Goal: Task Accomplishment & Management: Complete application form

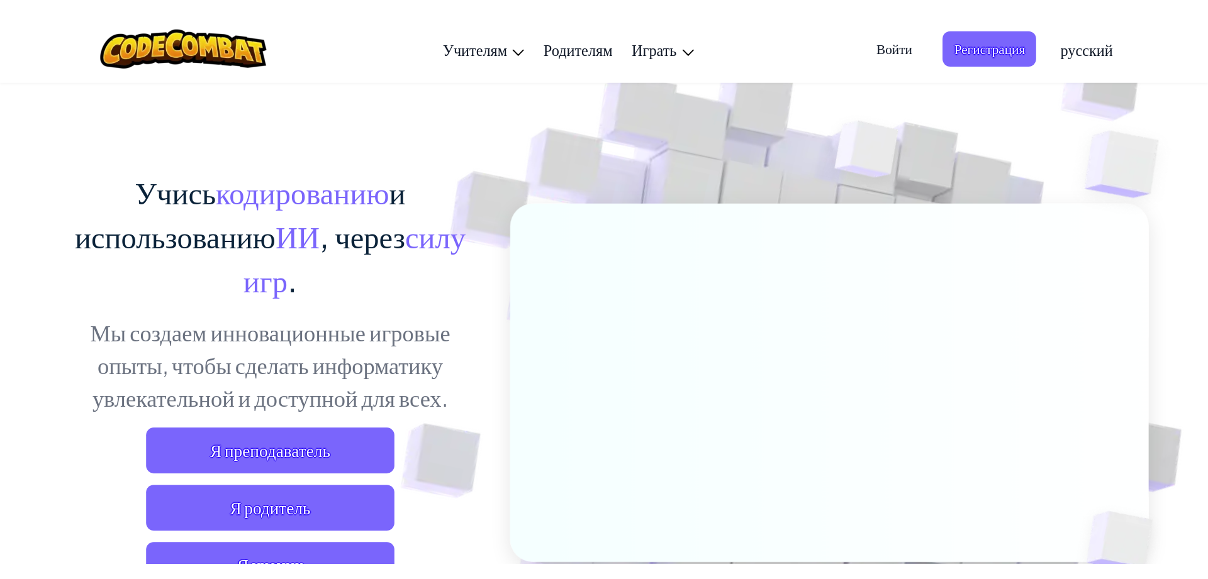
scroll to position [75, 0]
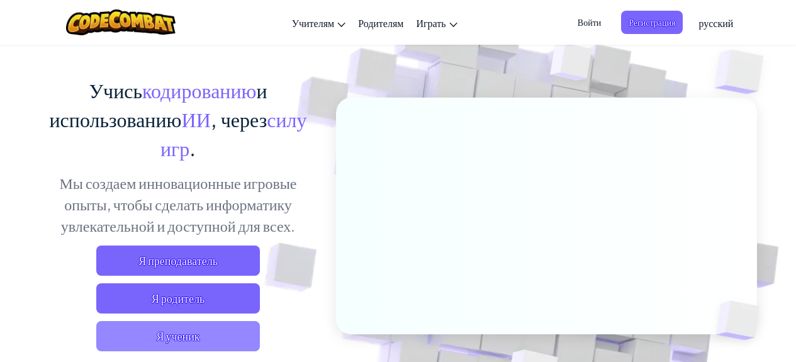
click at [204, 347] on span "Я ученик" at bounding box center [178, 336] width 164 height 30
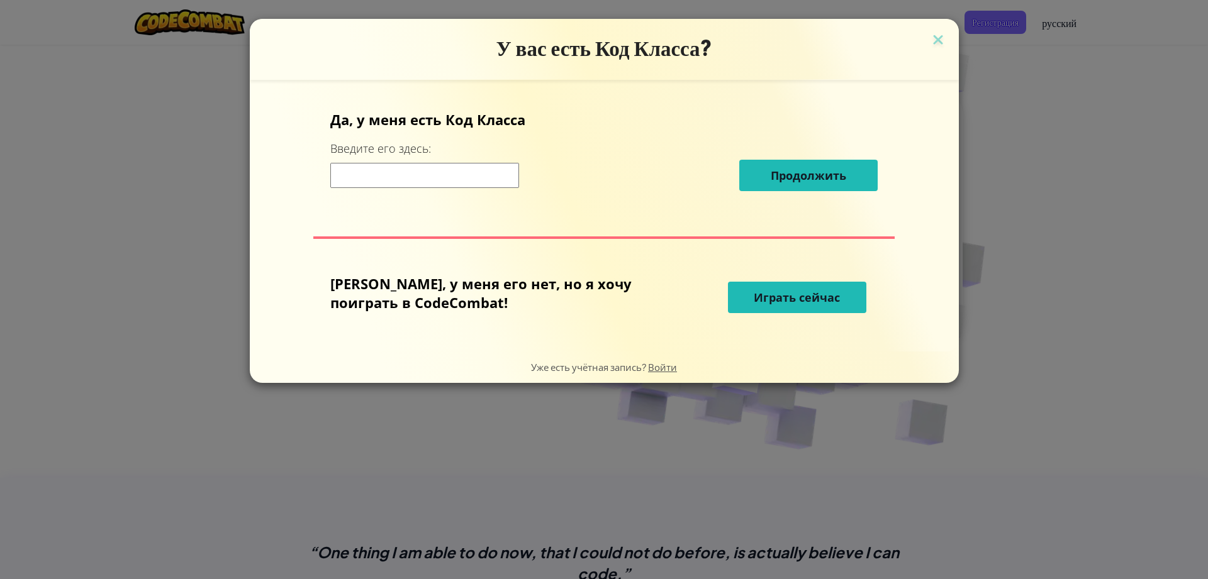
click at [472, 168] on input at bounding box center [424, 175] width 189 height 25
type input "slowsillybest"
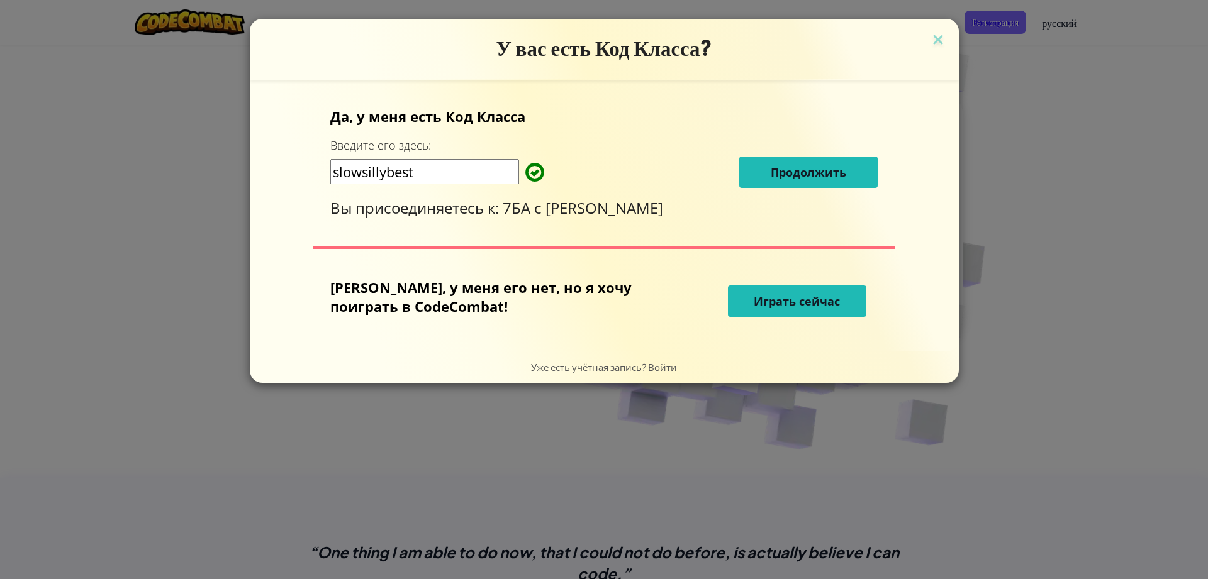
click at [771, 176] on span "Продолжить" at bounding box center [808, 172] width 75 height 15
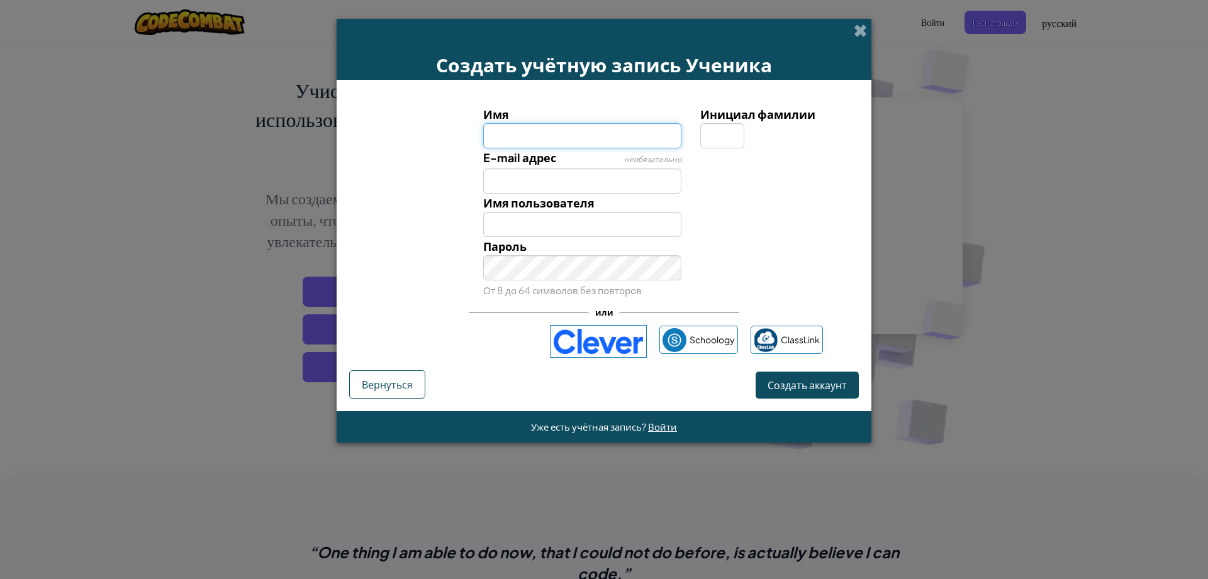
click at [574, 135] on input "Имя" at bounding box center [582, 135] width 199 height 25
type input "[PERSON_NAME]"
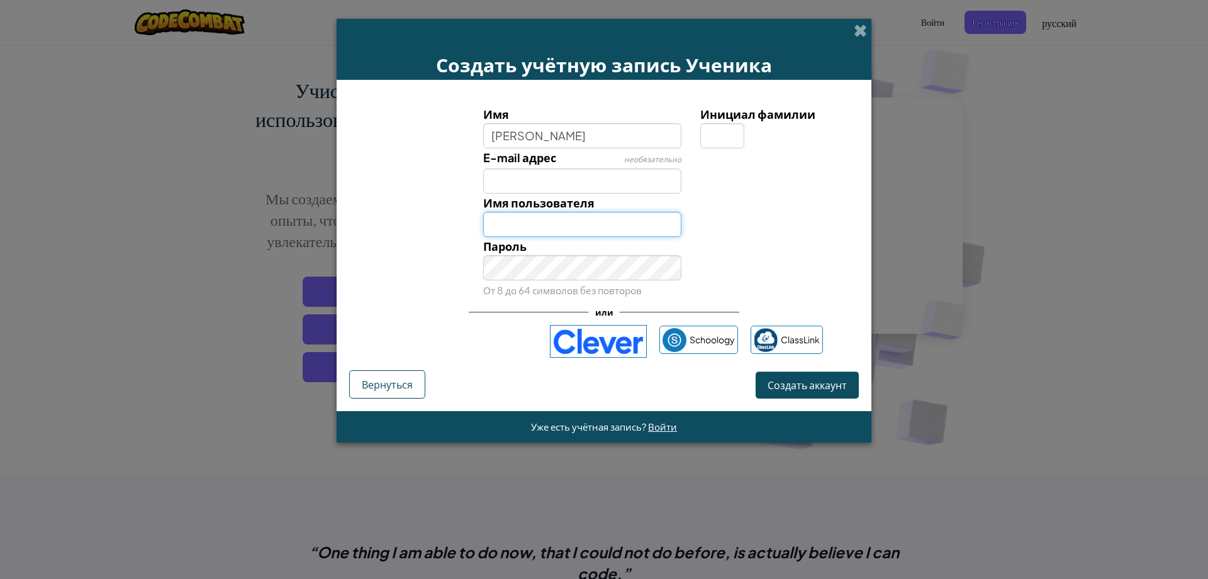
type input "[PERSON_NAME]"
click at [562, 223] on input "[PERSON_NAME]" at bounding box center [582, 224] width 199 height 25
drag, startPoint x: 704, startPoint y: 281, endPoint x: 720, endPoint y: 295, distance: 21.4
click at [713, 288] on div "Пароль От 8 до 64 символов без повторов" at bounding box center [604, 268] width 522 height 62
click at [721, 143] on input "Инициал фамилии" at bounding box center [722, 135] width 44 height 25
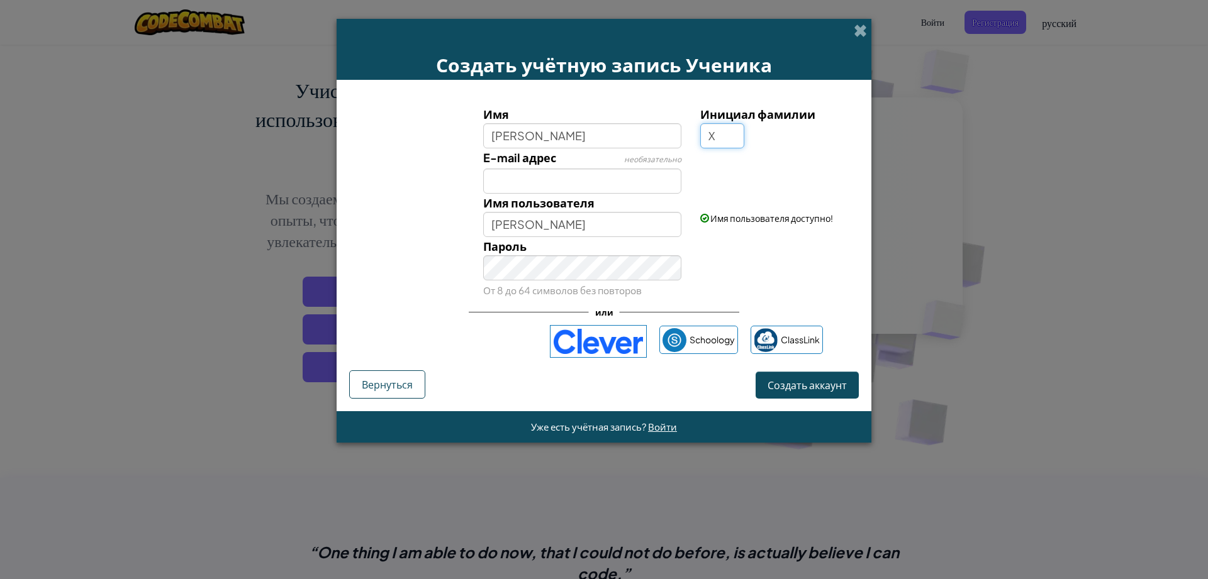
type input "Х"
type input "АгамерзеХ"
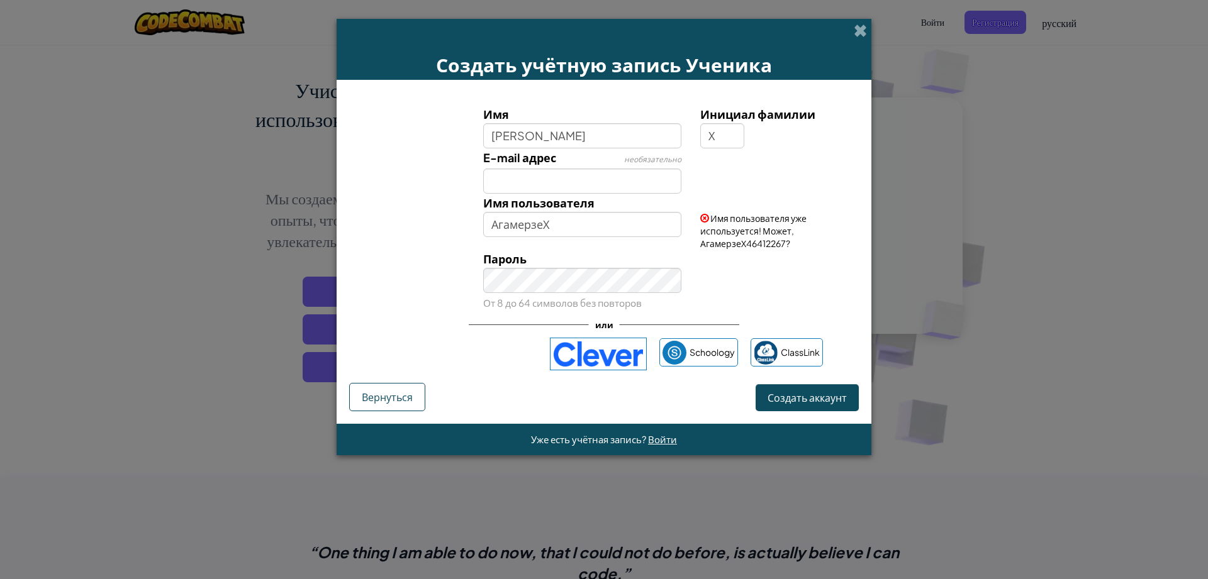
click at [795, 218] on div "Создать учётную запись Ученика Имя [PERSON_NAME] Инициал фамилии Х E-mail адрес…" at bounding box center [604, 289] width 1208 height 579
click at [795, 37] on div "Создать учётную запись Ученика Имя [PERSON_NAME] Инициал фамилии Х E-mail адрес…" at bounding box center [604, 289] width 1208 height 579
click at [795, 33] on span at bounding box center [860, 30] width 13 height 13
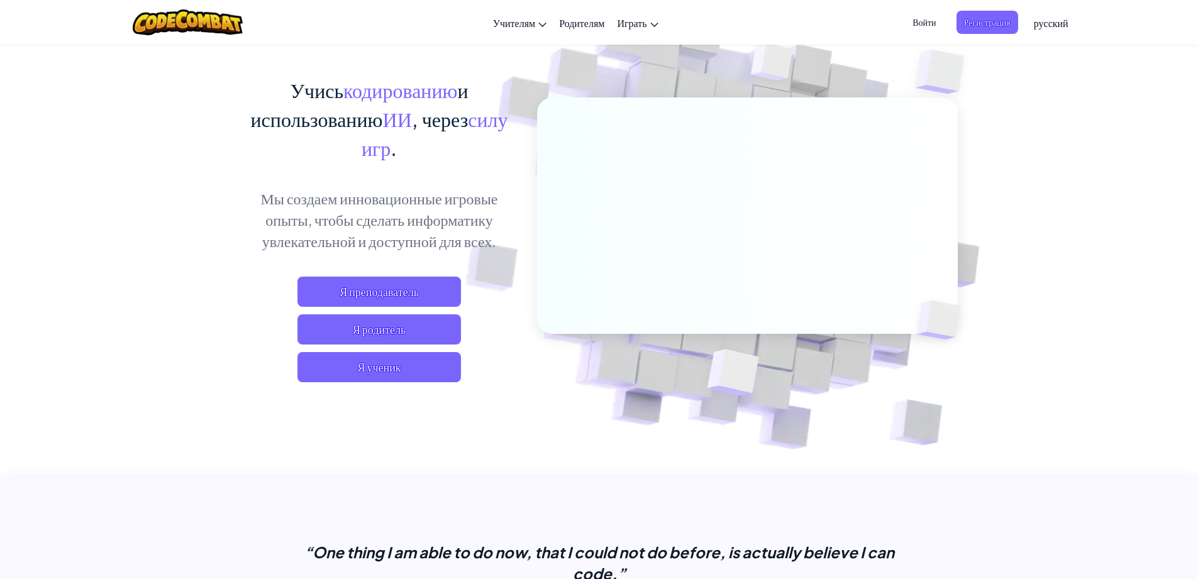
click at [795, 22] on span "Войти" at bounding box center [924, 22] width 38 height 23
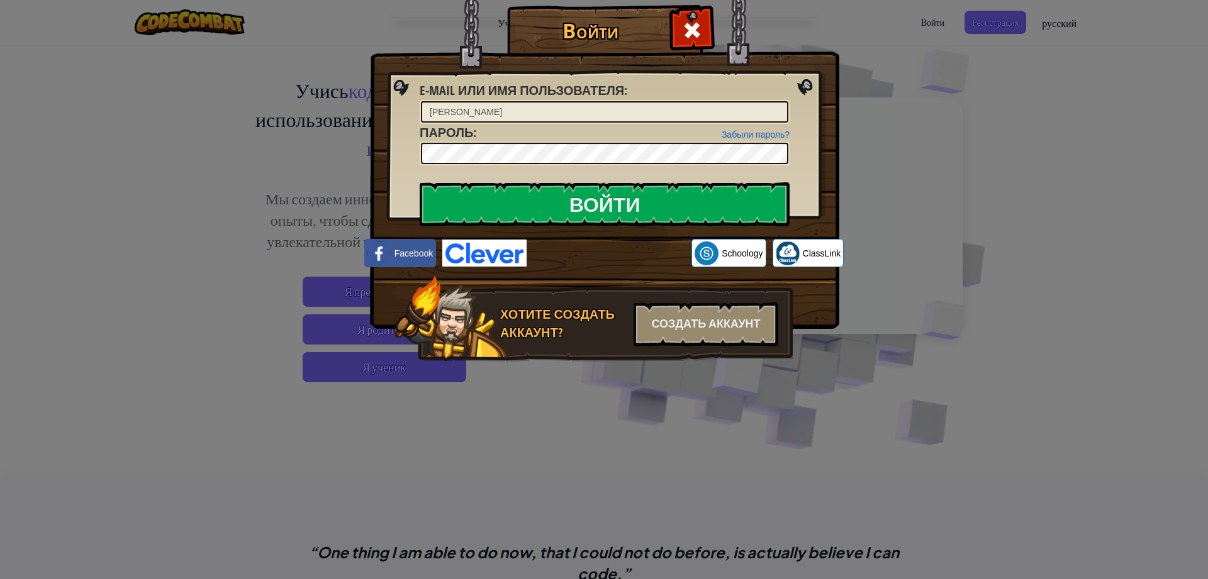
click at [513, 152] on div "Забыли пароль? [GEOGRAPHIC_DATA] :" at bounding box center [605, 145] width 370 height 42
click at [553, 199] on input "Войти" at bounding box center [605, 204] width 370 height 44
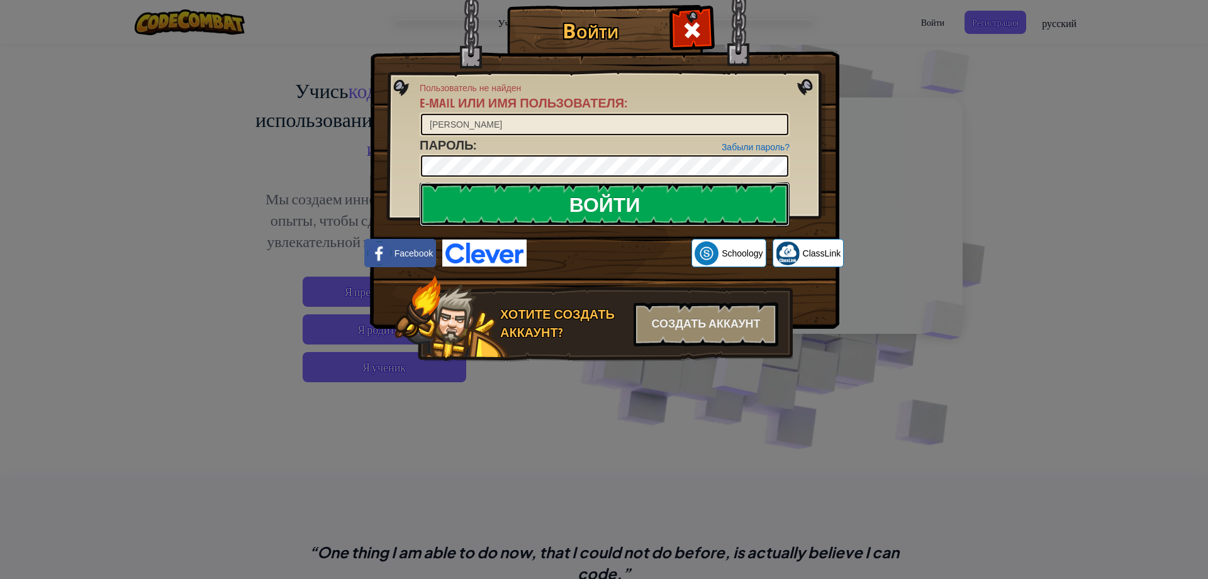
click at [540, 201] on input "Войти" at bounding box center [605, 204] width 370 height 44
click at [430, 121] on input "[PERSON_NAME]" at bounding box center [604, 124] width 367 height 21
type input "Х.Агамерзе"
click at [476, 201] on input "Войти" at bounding box center [605, 204] width 370 height 44
click at [708, 21] on div at bounding box center [692, 29] width 40 height 40
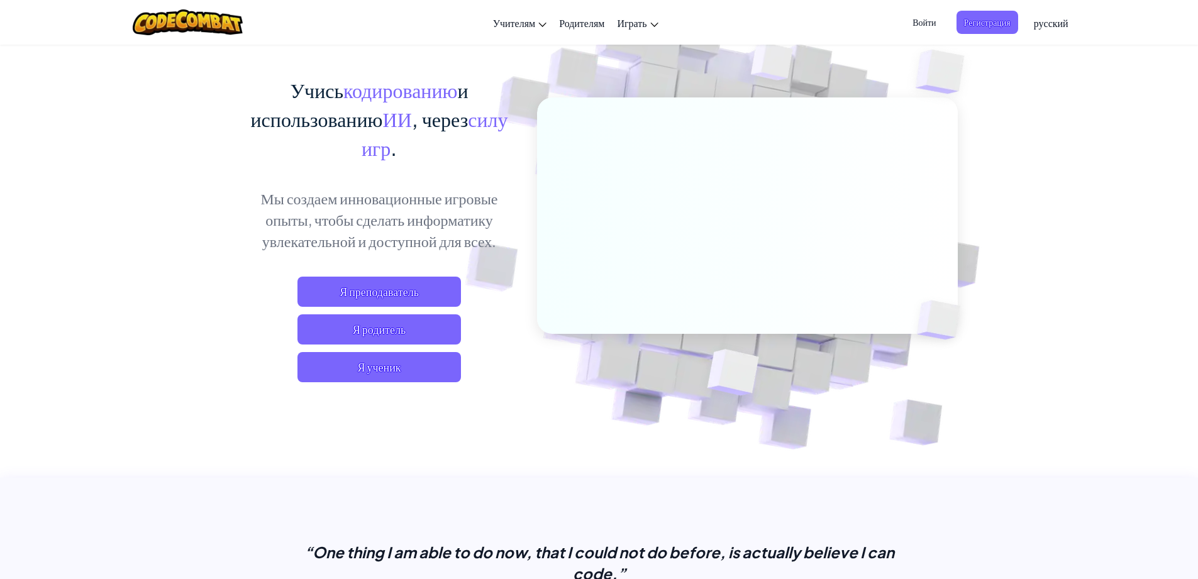
click at [795, 19] on span "Войти" at bounding box center [924, 22] width 38 height 23
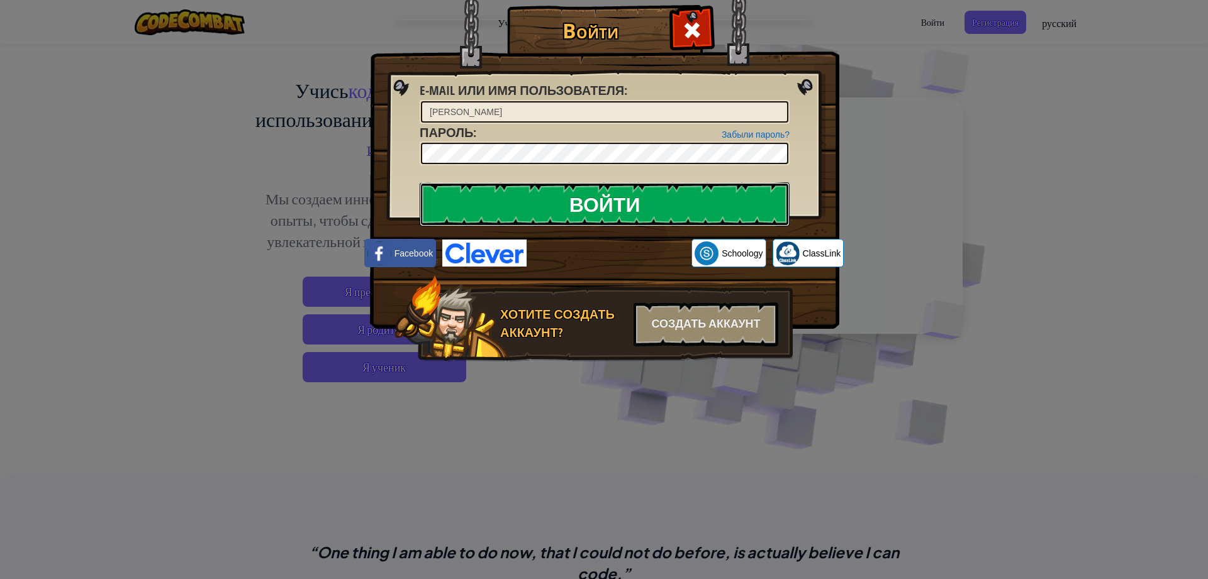
click at [606, 209] on input "Войти" at bounding box center [605, 204] width 370 height 44
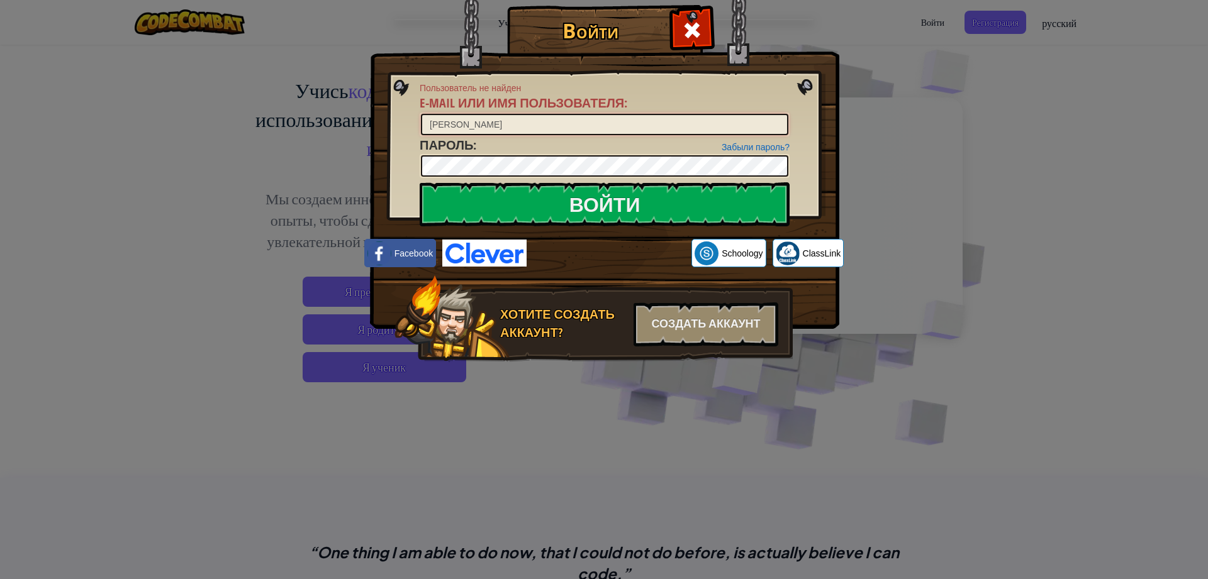
click at [430, 128] on input "[PERSON_NAME]" at bounding box center [604, 124] width 367 height 21
drag, startPoint x: 445, startPoint y: 129, endPoint x: 537, endPoint y: 145, distance: 93.2
click at [445, 128] on input "[PERSON_NAME]" at bounding box center [604, 124] width 367 height 21
click at [601, 191] on input "Войти" at bounding box center [605, 204] width 370 height 44
drag, startPoint x: 525, startPoint y: 120, endPoint x: 389, endPoint y: 124, distance: 136.5
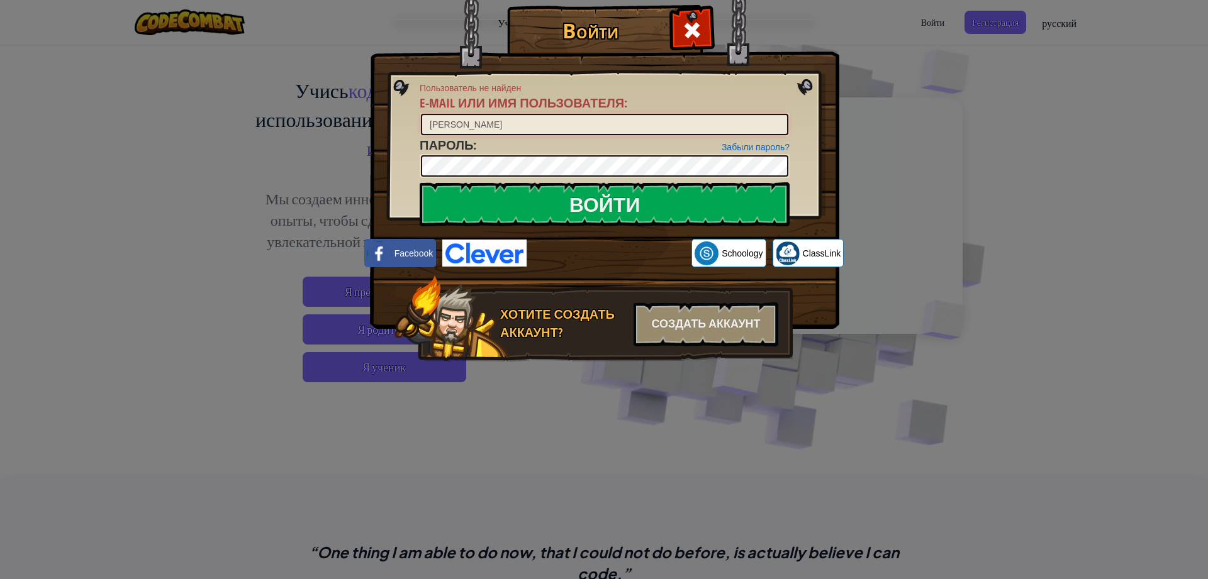
click at [394, 124] on div "Войти Пользователь не найден E-mail или имя пользователя : [PERSON_NAME] Забыли…" at bounding box center [603, 202] width 419 height 366
type input "="
type input "[PERSON_NAME]"
click at [409, 161] on div "Войти Пользователь не найден E-mail или имя пользователя : [PERSON_NAME] Забыли…" at bounding box center [603, 202] width 419 height 366
drag, startPoint x: 404, startPoint y: 151, endPoint x: 421, endPoint y: 150, distance: 17.6
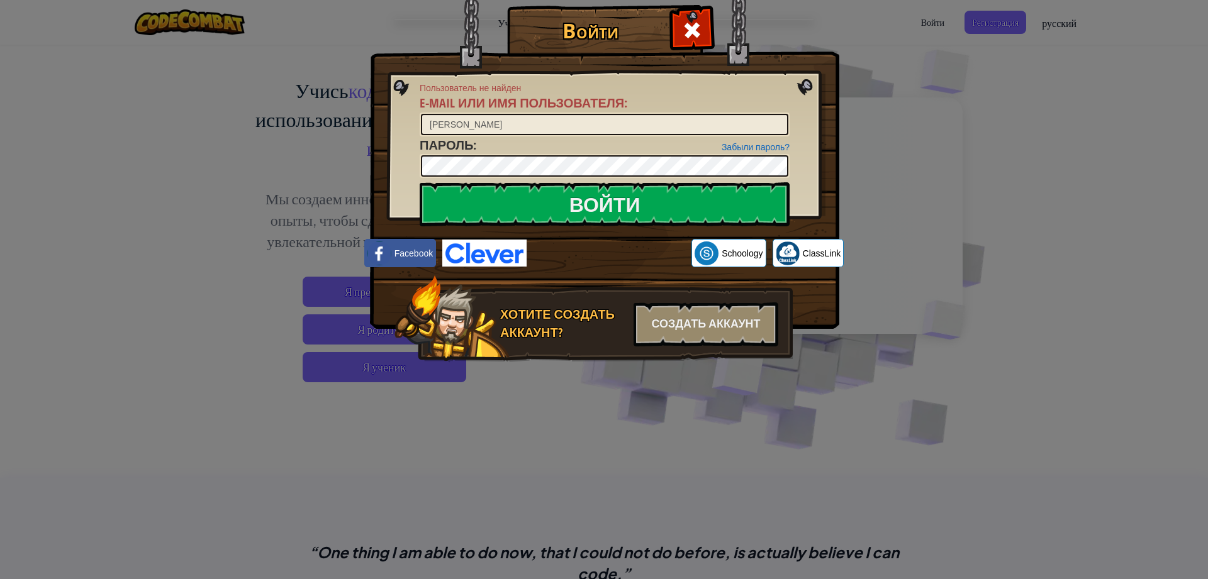
click at [406, 149] on img at bounding box center [604, 146] width 469 height 366
click at [489, 194] on input "Войти" at bounding box center [605, 204] width 370 height 44
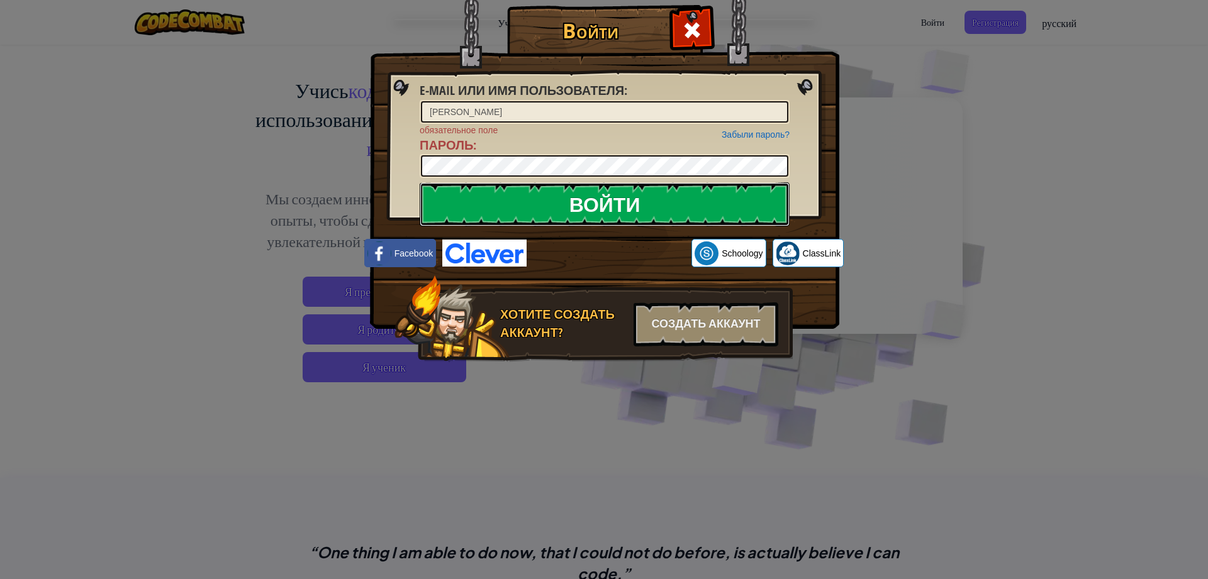
click at [548, 200] on input "Войти" at bounding box center [605, 204] width 370 height 44
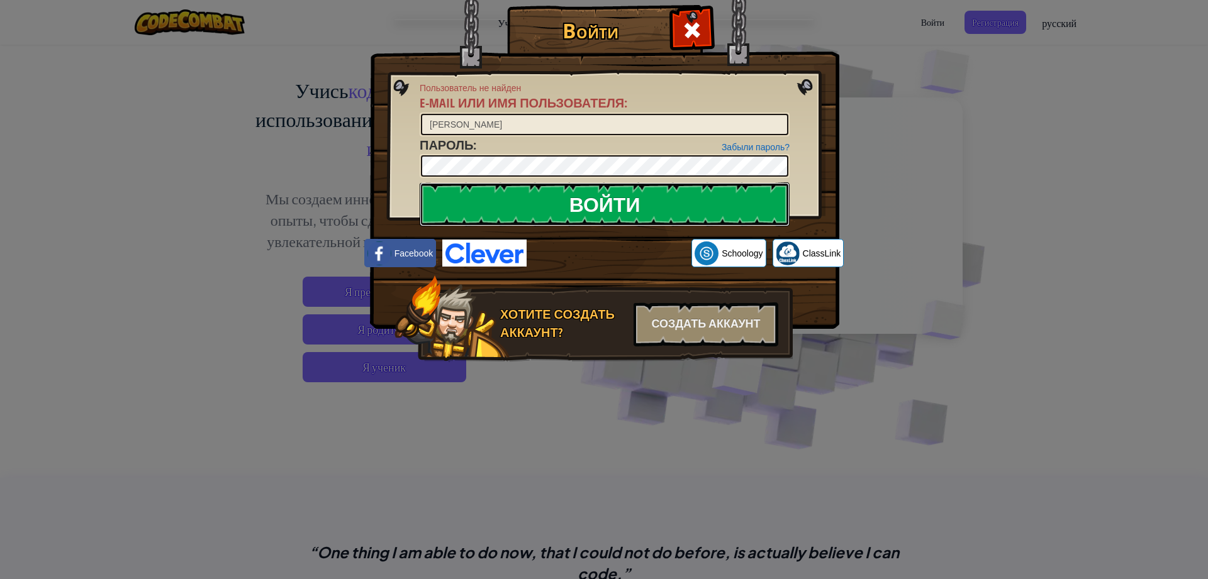
click at [531, 201] on input "Войти" at bounding box center [605, 204] width 370 height 44
click at [278, 176] on div "Войти Пользователь не найден E-mail или имя пользователя : [PERSON_NAME] Забыли…" at bounding box center [604, 289] width 1208 height 579
click at [795, 152] on div "Войти Пользователь не найден E-mail или имя пользователя : [PERSON_NAME] Забыли…" at bounding box center [604, 289] width 1208 height 579
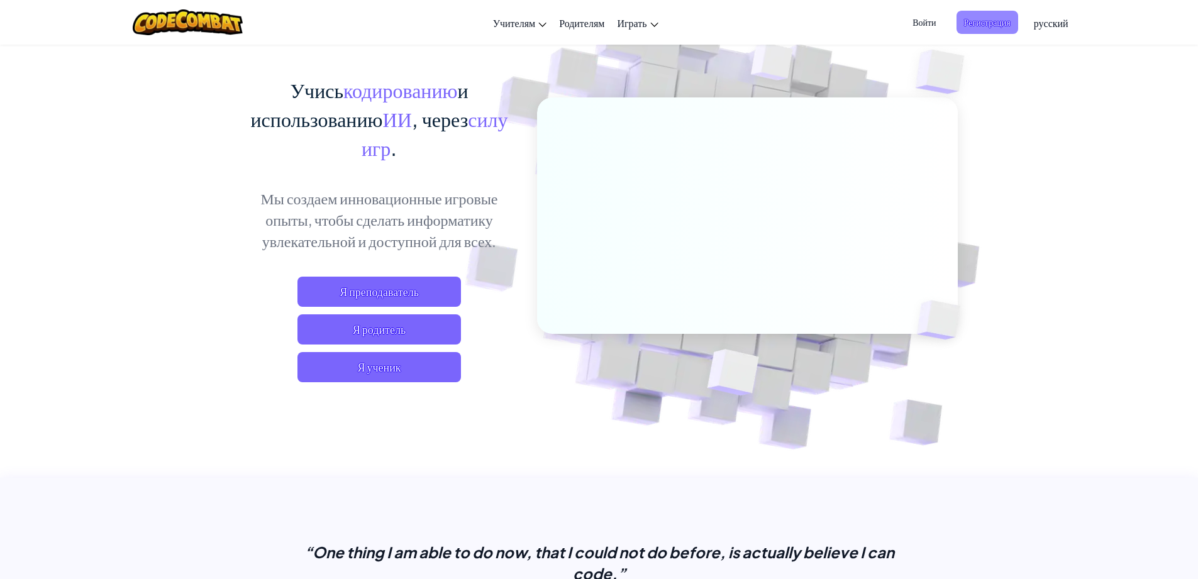
click at [795, 21] on span "Регистрация" at bounding box center [988, 22] width 62 height 23
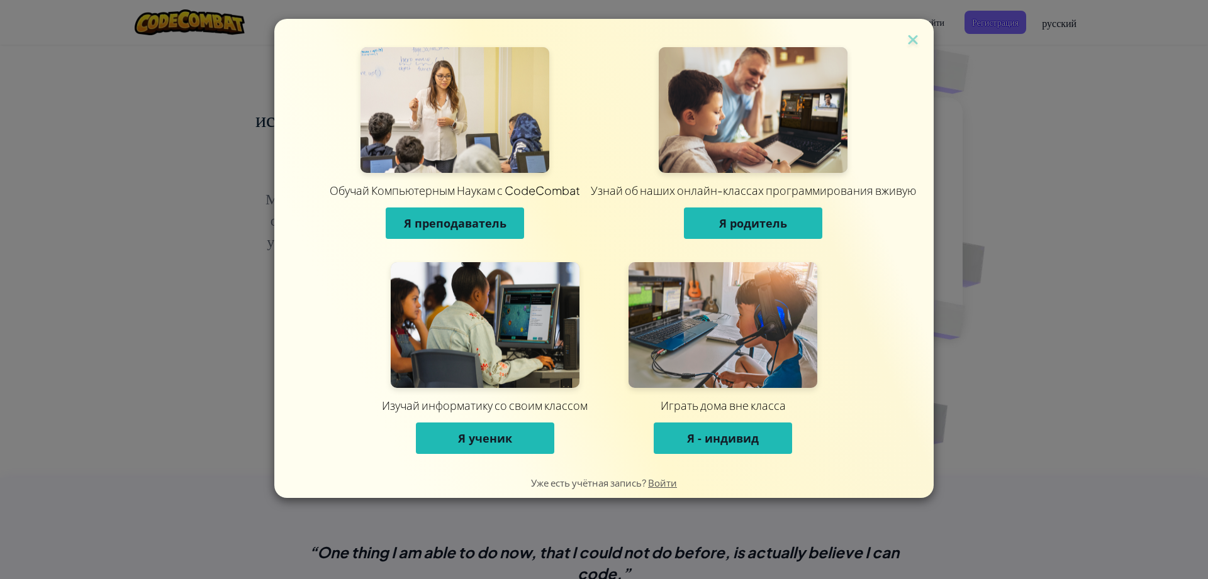
click at [795, 29] on div "Обучай Компьютерным Наукам с CodeCombat Я преподаватель Узнай об наших онлайн-к…" at bounding box center [604, 289] width 1208 height 579
click at [795, 40] on img at bounding box center [913, 40] width 16 height 19
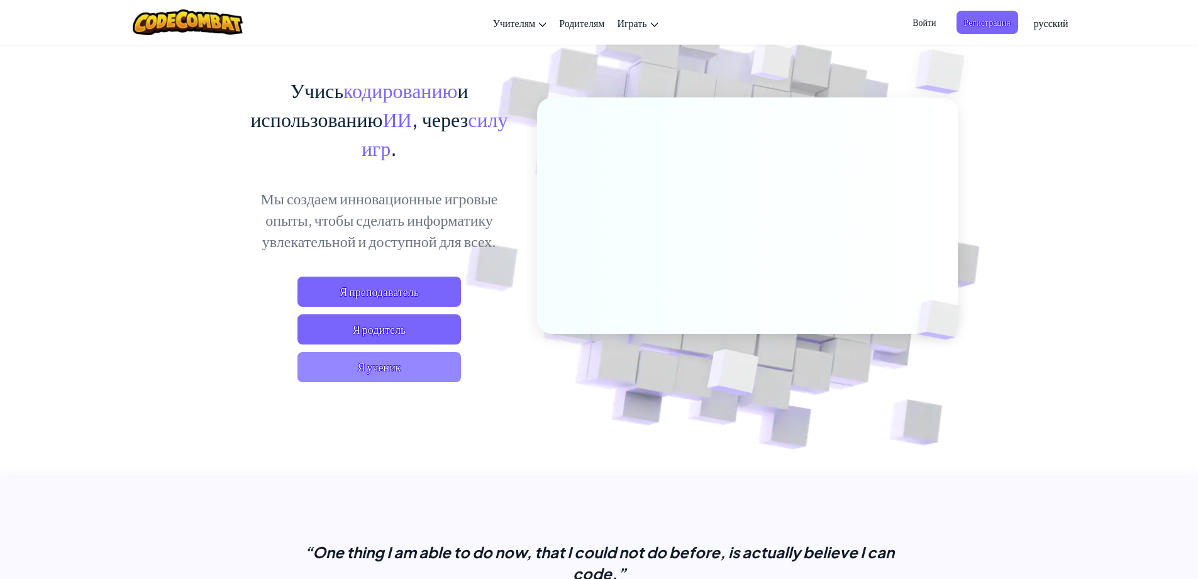
click at [419, 361] on span "Я ученик" at bounding box center [380, 367] width 164 height 30
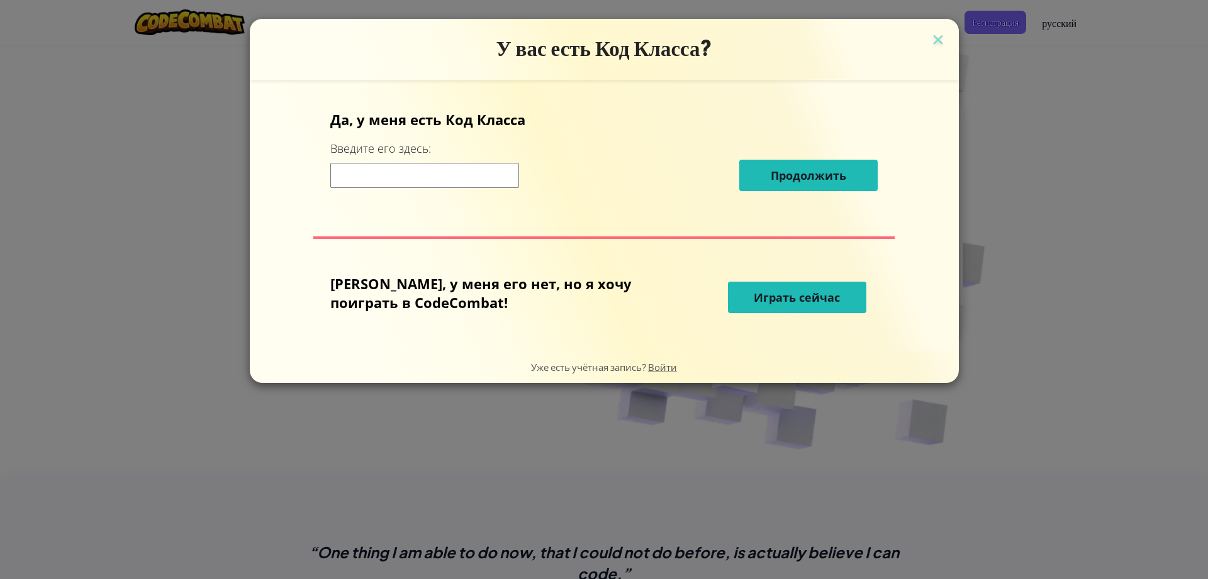
click at [477, 175] on input at bounding box center [424, 175] width 189 height 25
type input "slowsillybest"
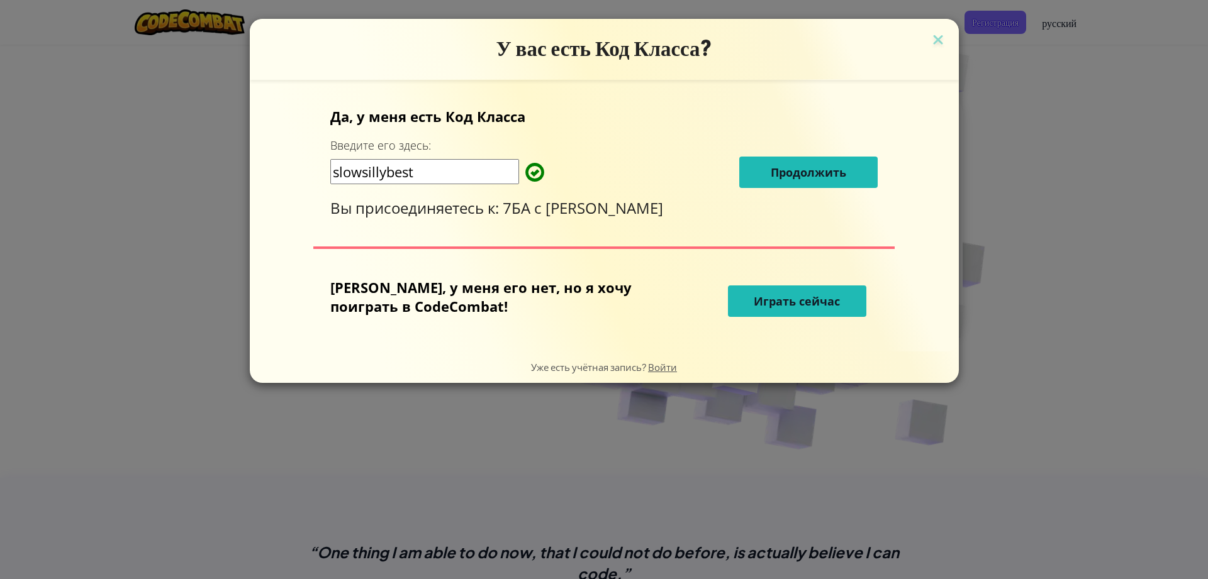
click at [758, 181] on button "Продолжить" at bounding box center [808, 172] width 138 height 31
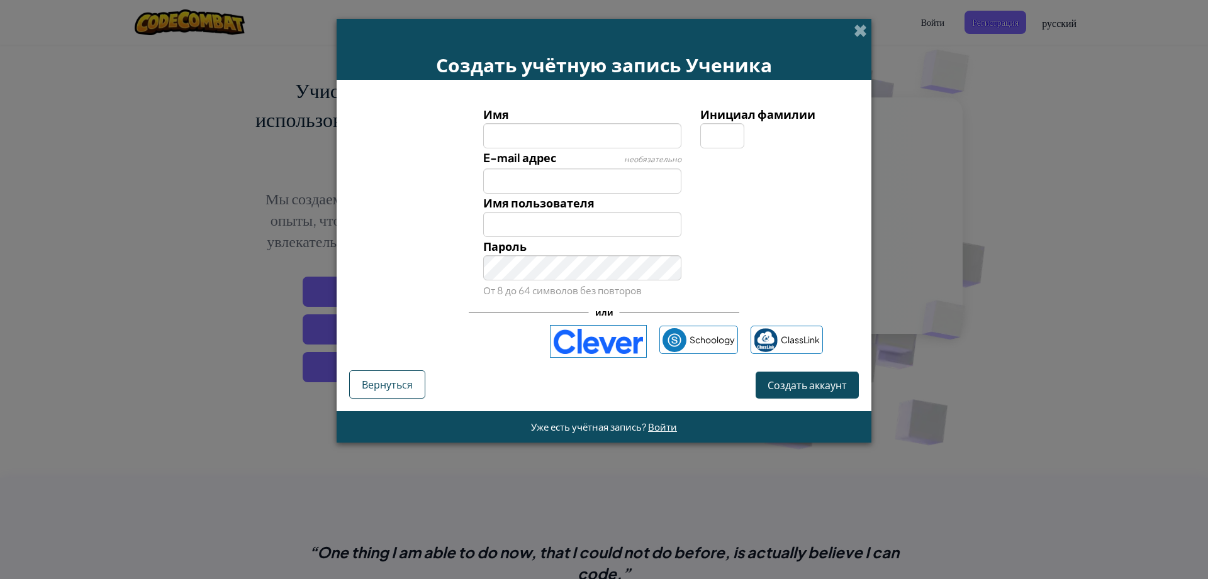
click at [795, 171] on div "Создать учётную запись Ученика Имя Инициал фамилии E-mail адрес необязательно И…" at bounding box center [604, 289] width 1208 height 579
click at [795, 23] on div "Создать учётную запись Ученика" at bounding box center [604, 49] width 535 height 61
click at [586, 226] on input "Имя пользователя" at bounding box center [582, 224] width 199 height 25
click at [591, 147] on input "Имя" at bounding box center [582, 135] width 199 height 25
type input "[PERSON_NAME]"
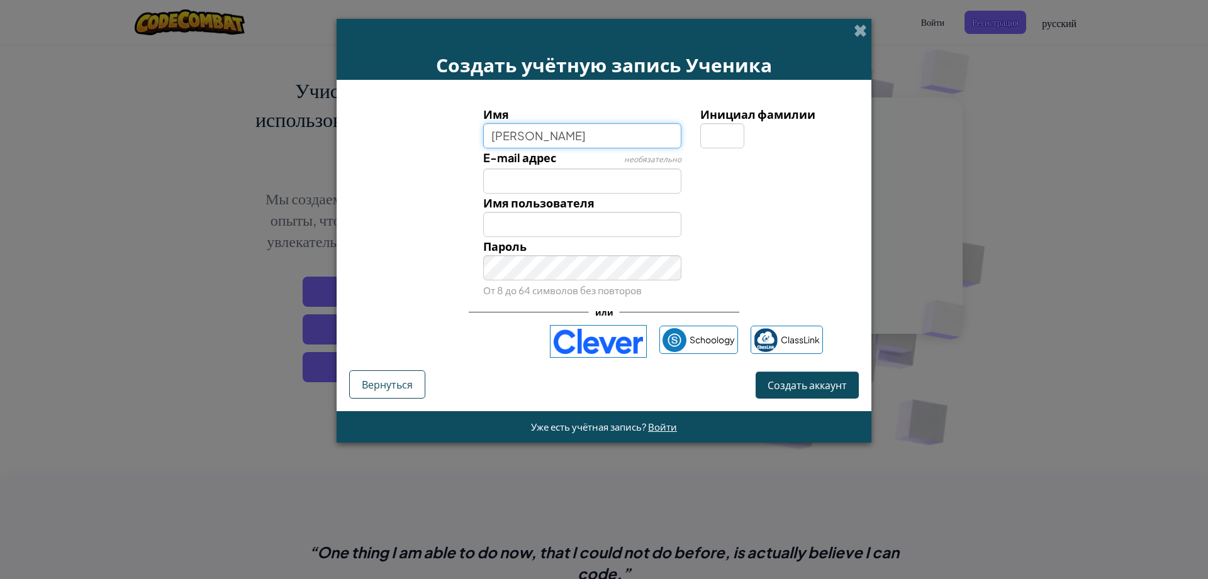
type input "[PERSON_NAME]"
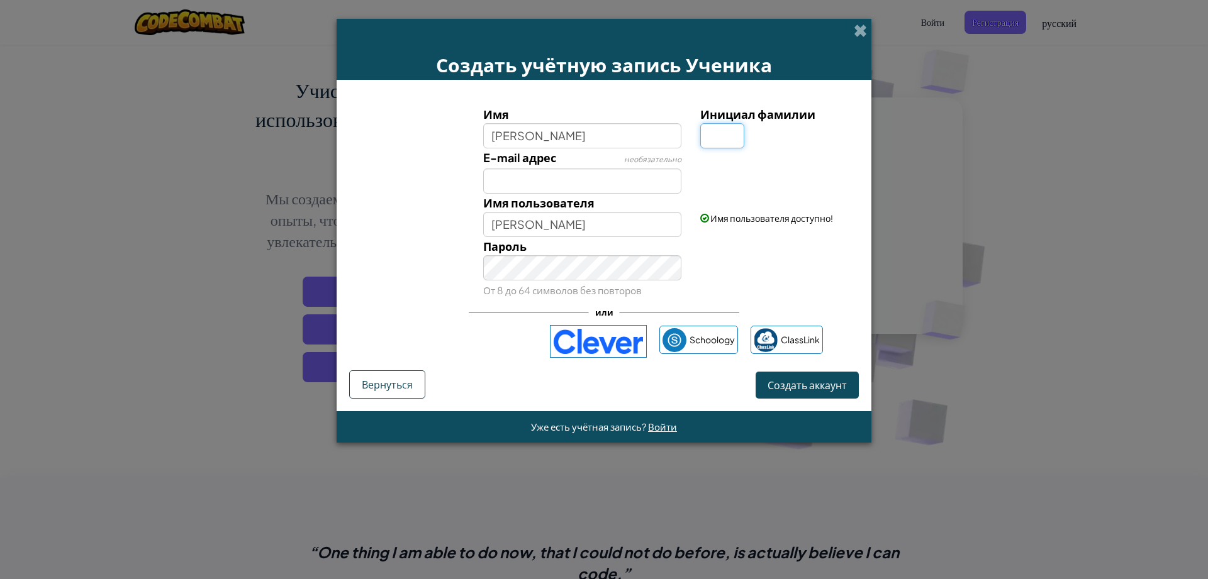
click at [732, 140] on input "Инициал фамилии" at bounding box center [722, 135] width 44 height 25
type input "Х"
type input "АгамерзеХ"
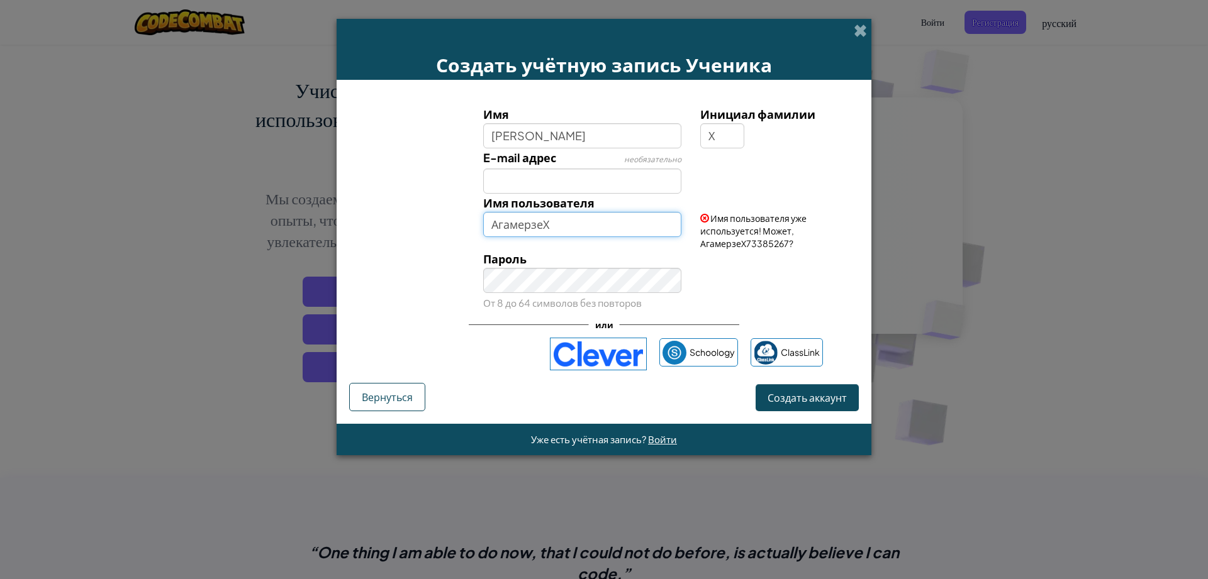
drag, startPoint x: 600, startPoint y: 215, endPoint x: 759, endPoint y: 245, distance: 161.9
click at [620, 222] on input "АгамерзеХ" at bounding box center [582, 224] width 199 height 25
drag, startPoint x: 942, startPoint y: 174, endPoint x: 899, endPoint y: 86, distance: 97.3
click at [795, 174] on div "Создать учётную запись Ученика Имя [PERSON_NAME] Инициал фамилии Х E-mail адрес…" at bounding box center [604, 289] width 1208 height 579
click at [795, 25] on span at bounding box center [860, 30] width 13 height 13
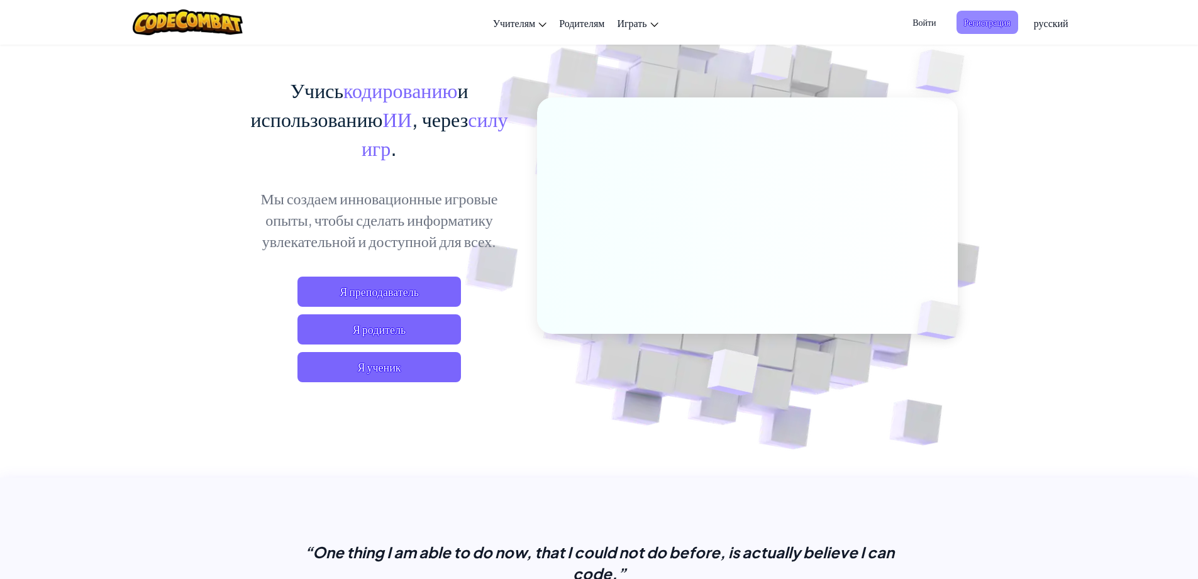
click at [795, 23] on span "Регистрация" at bounding box center [988, 22] width 62 height 23
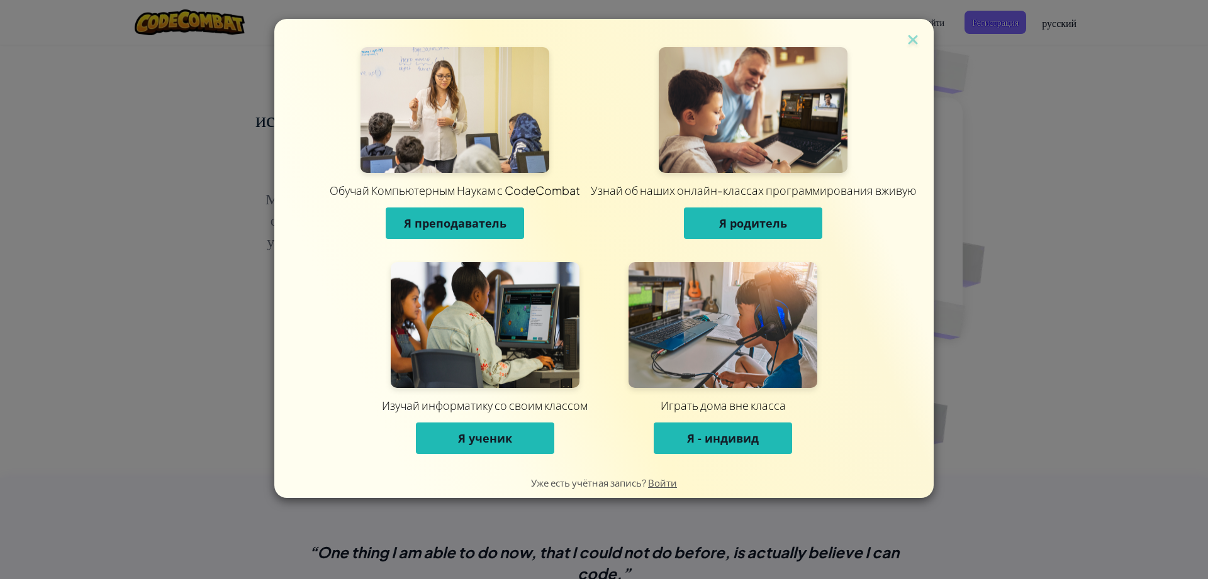
click at [795, 72] on div "Обучай Компьютерным Наукам с CodeCombat Я преподаватель Узнай об наших онлайн-к…" at bounding box center [604, 289] width 1208 height 579
click at [795, 50] on div "Обучай Компьютерным Наукам с CodeCombat Я преподаватель Узнай об наших онлайн-к…" at bounding box center [603, 243] width 659 height 448
click at [795, 47] on img at bounding box center [913, 40] width 16 height 19
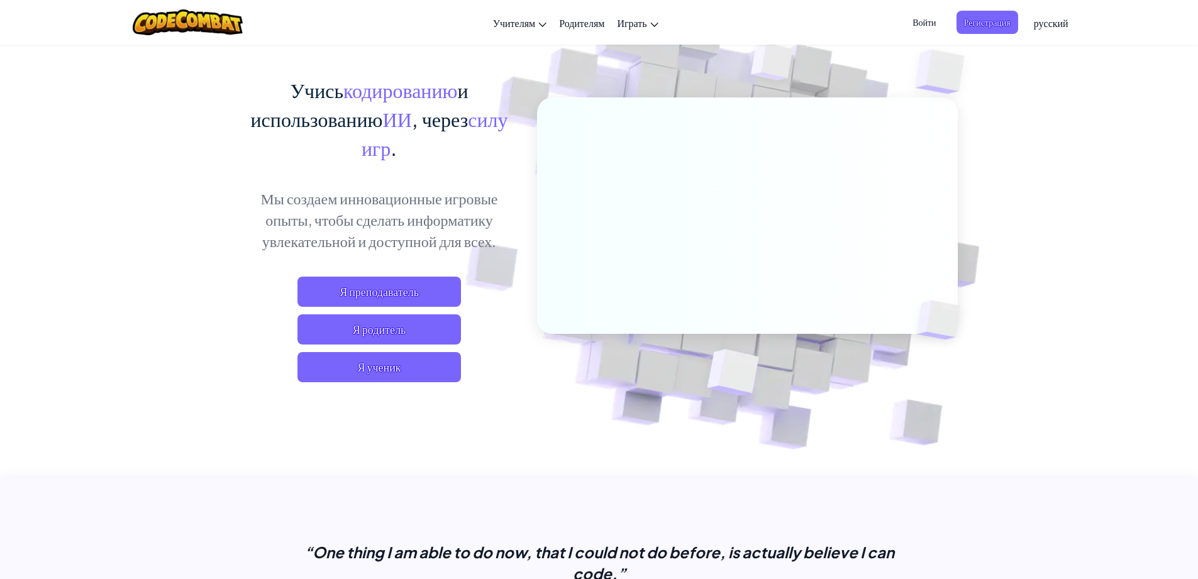
click at [795, 26] on span "Войти" at bounding box center [924, 22] width 38 height 23
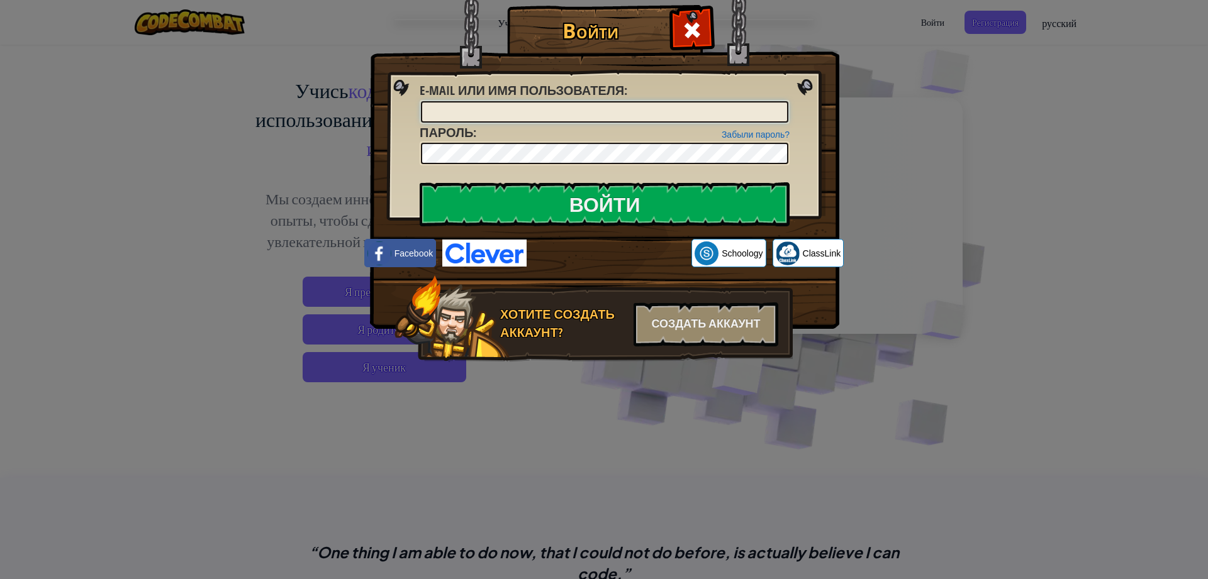
paste input "АгамерзеХ"
type input "АгамерзеХ"
click at [530, 187] on input "Войти" at bounding box center [605, 204] width 370 height 44
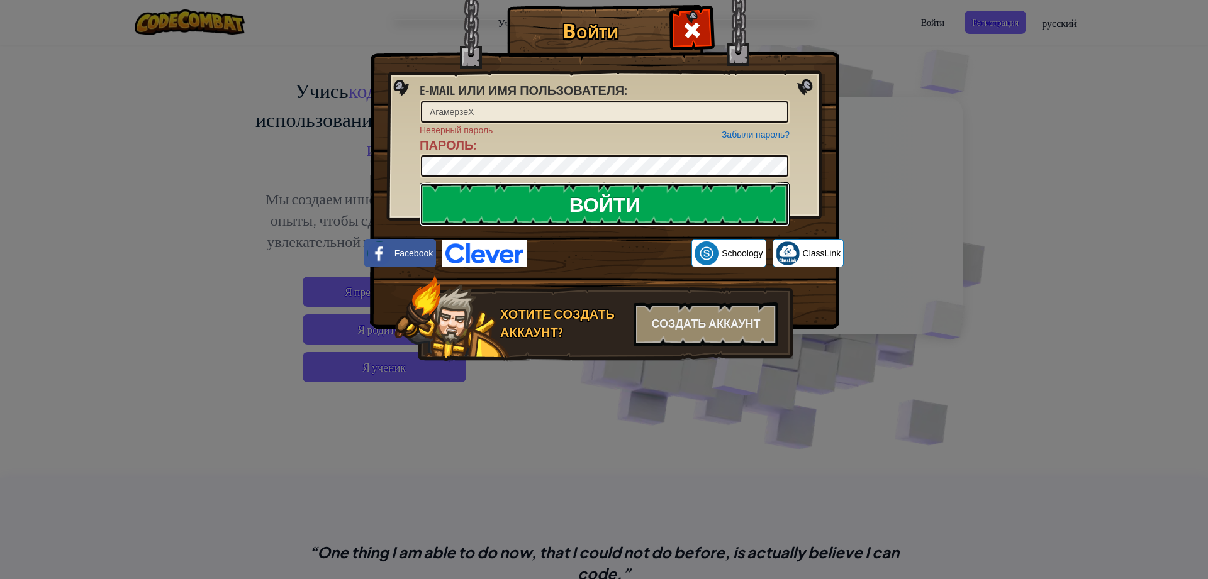
click at [508, 203] on input "Войти" at bounding box center [605, 204] width 370 height 44
click at [420, 182] on input "Войти" at bounding box center [605, 204] width 370 height 44
click at [487, 217] on input "Войти" at bounding box center [605, 204] width 370 height 44
click at [481, 202] on input "Войти" at bounding box center [605, 204] width 370 height 44
click at [125, 117] on div "Войти E-mail или имя пользователя : [PERSON_NAME] Забыли пароль? Неверный парол…" at bounding box center [604, 289] width 1208 height 579
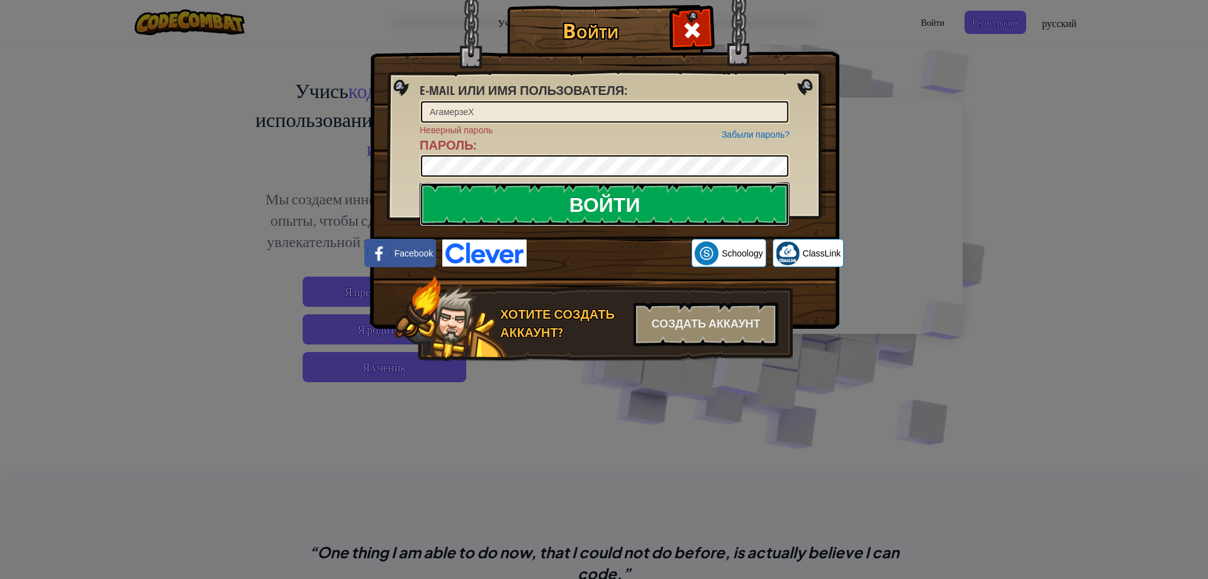
click at [571, 208] on input "Войти" at bounding box center [605, 204] width 370 height 44
click at [420, 182] on input "Войти" at bounding box center [605, 204] width 370 height 44
drag, startPoint x: 682, startPoint y: 25, endPoint x: 689, endPoint y: 25, distance: 6.9
click at [686, 25] on span at bounding box center [692, 30] width 20 height 20
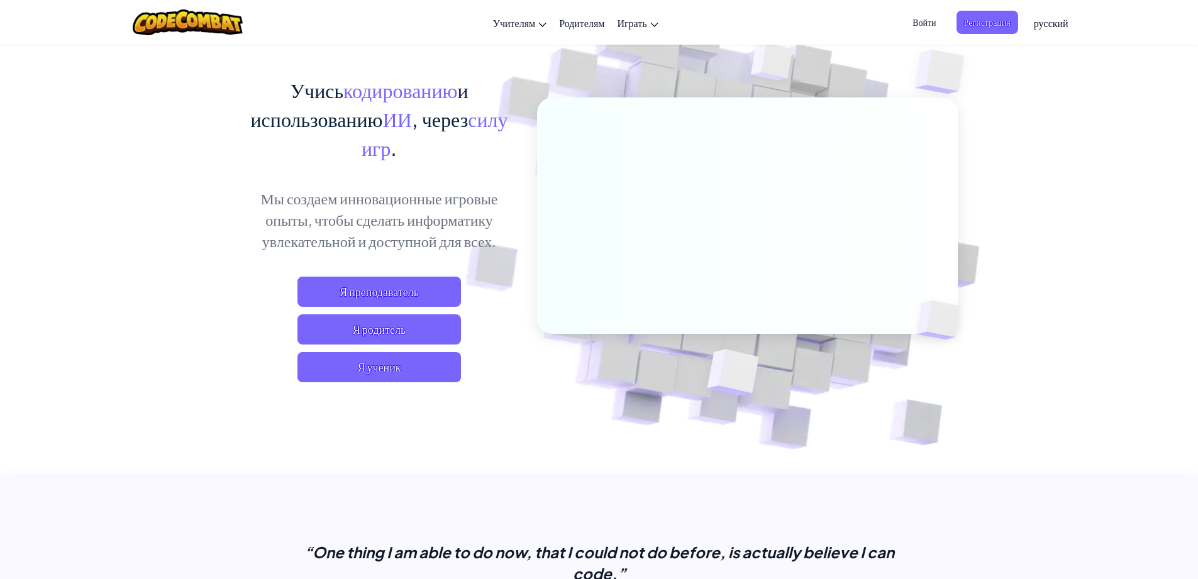
click at [795, 25] on span "Войти" at bounding box center [924, 22] width 38 height 23
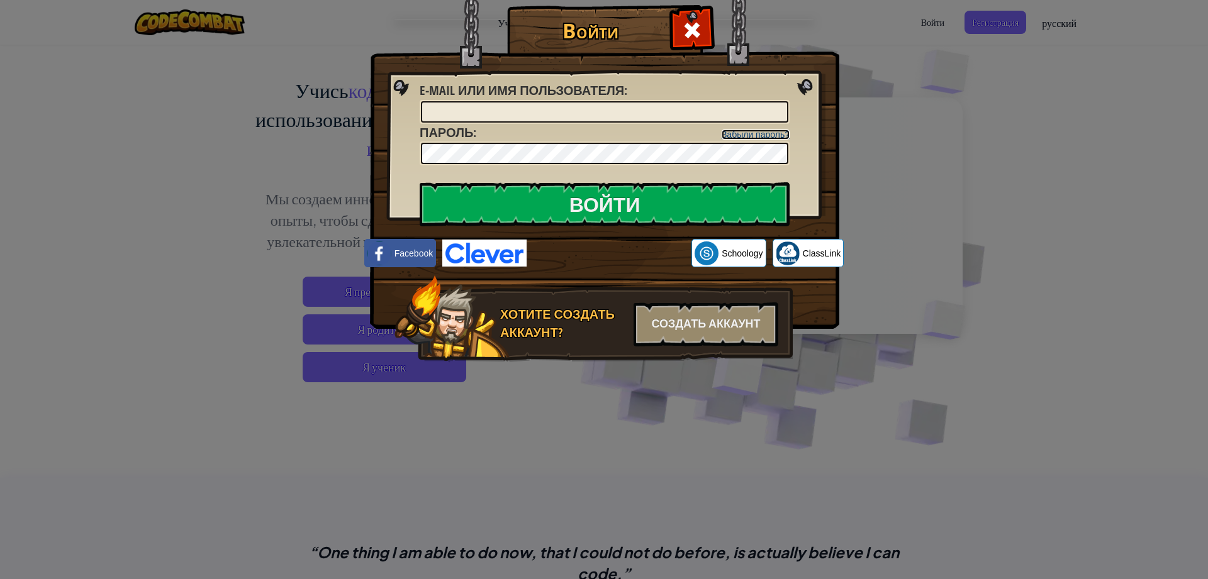
click at [766, 138] on link "Забыли пароль?" at bounding box center [755, 135] width 68 height 10
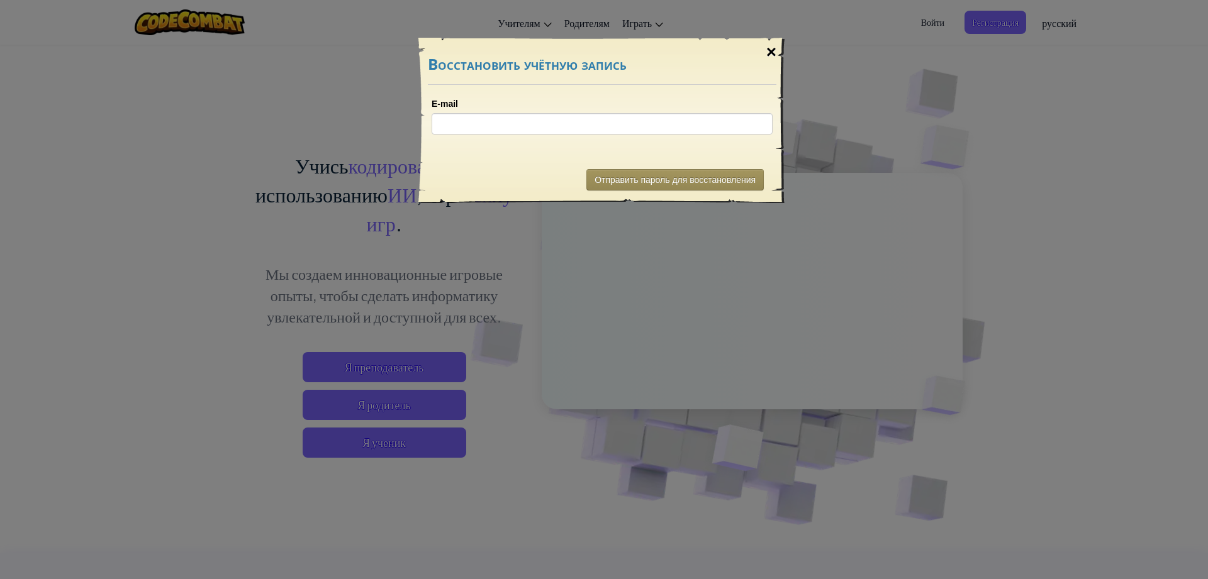
click at [776, 57] on div "×" at bounding box center [771, 52] width 29 height 36
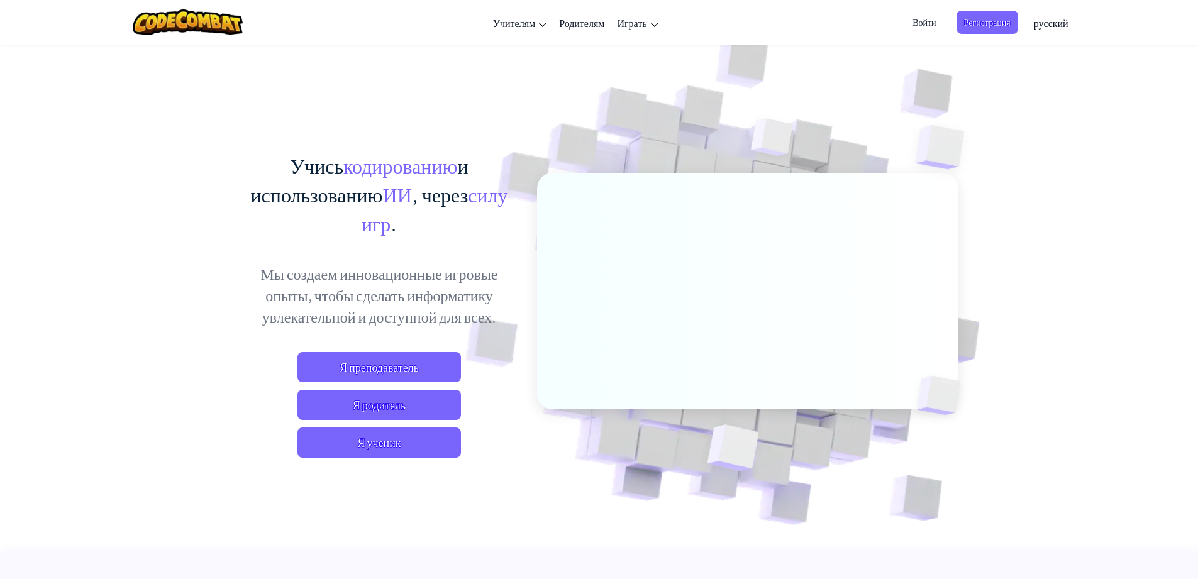
click at [795, 26] on span "Войти" at bounding box center [924, 22] width 38 height 23
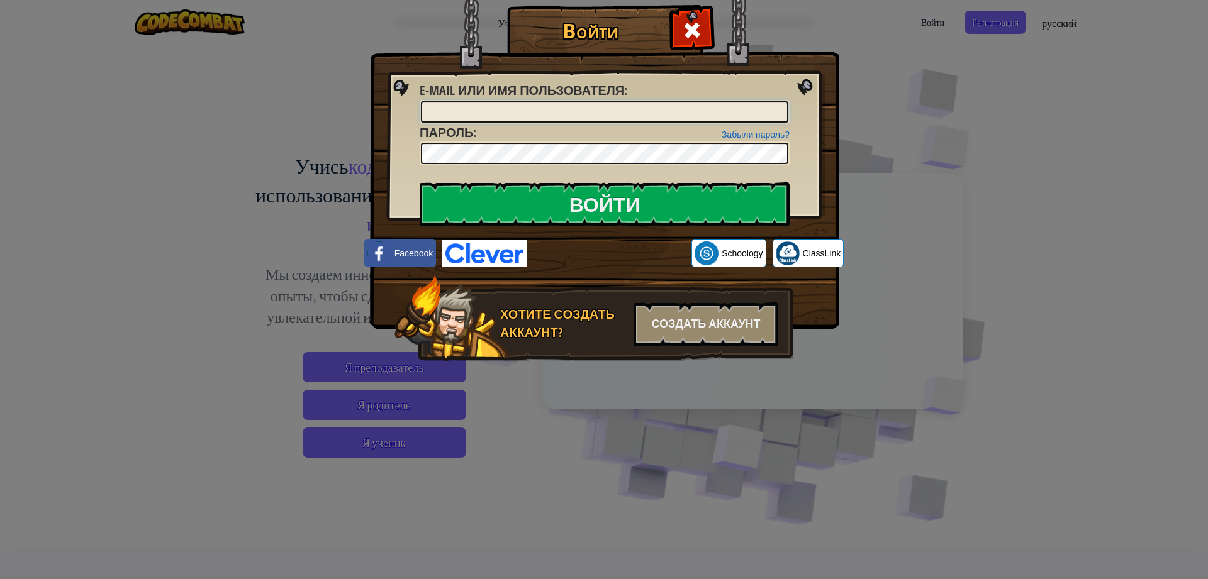
click at [515, 116] on input "E-mail или имя пользователя :" at bounding box center [604, 111] width 367 height 21
type input "АгамерзеХ"
click at [538, 166] on div "Войти Неизвестная ошибка. E-mail или имя пользователя : [PERSON_NAME] Забыли па…" at bounding box center [603, 202] width 419 height 366
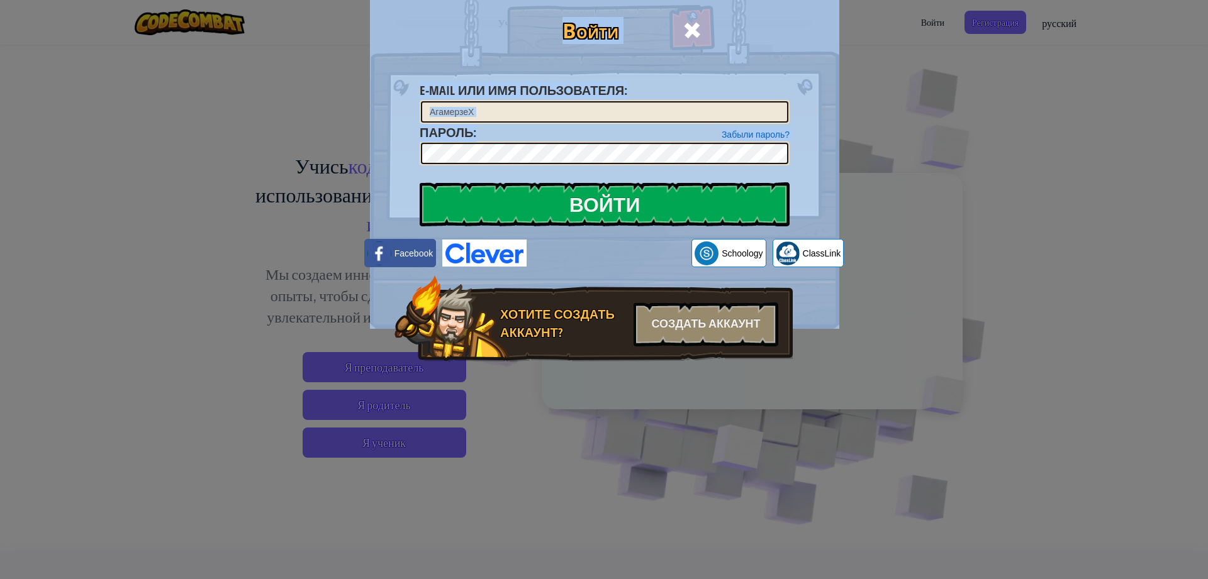
click at [528, 171] on img at bounding box center [604, 146] width 469 height 366
drag, startPoint x: 332, startPoint y: 184, endPoint x: 345, endPoint y: 184, distance: 13.2
click at [333, 184] on div "Войти Неизвестная ошибка. E-mail или имя пользователя : [PERSON_NAME] Забыли па…" at bounding box center [604, 289] width 1208 height 579
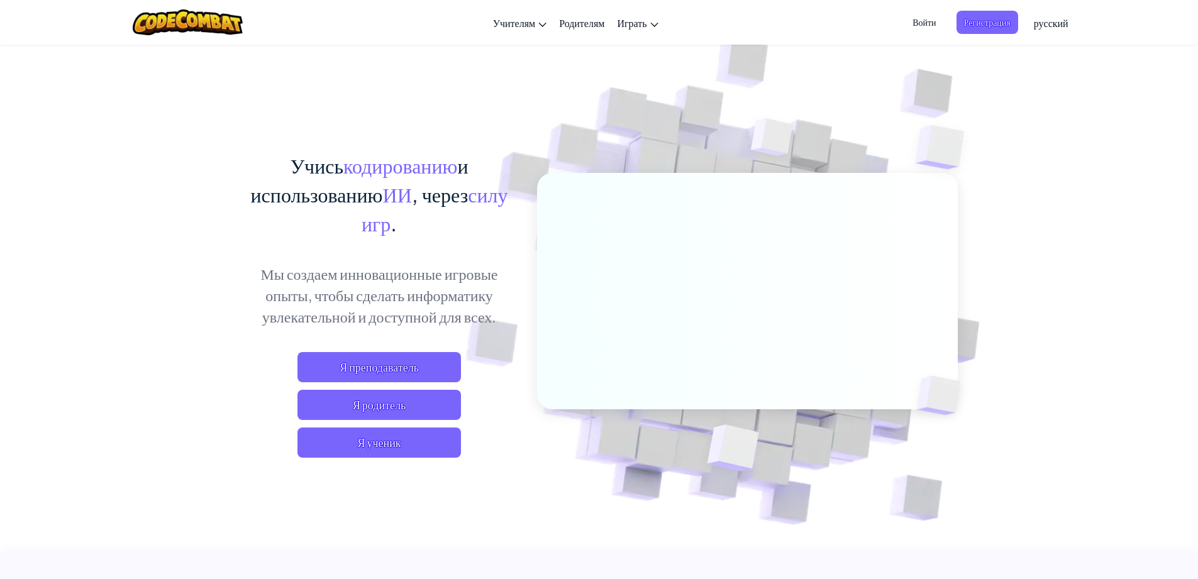
click at [795, 25] on span "Войти" at bounding box center [924, 22] width 38 height 23
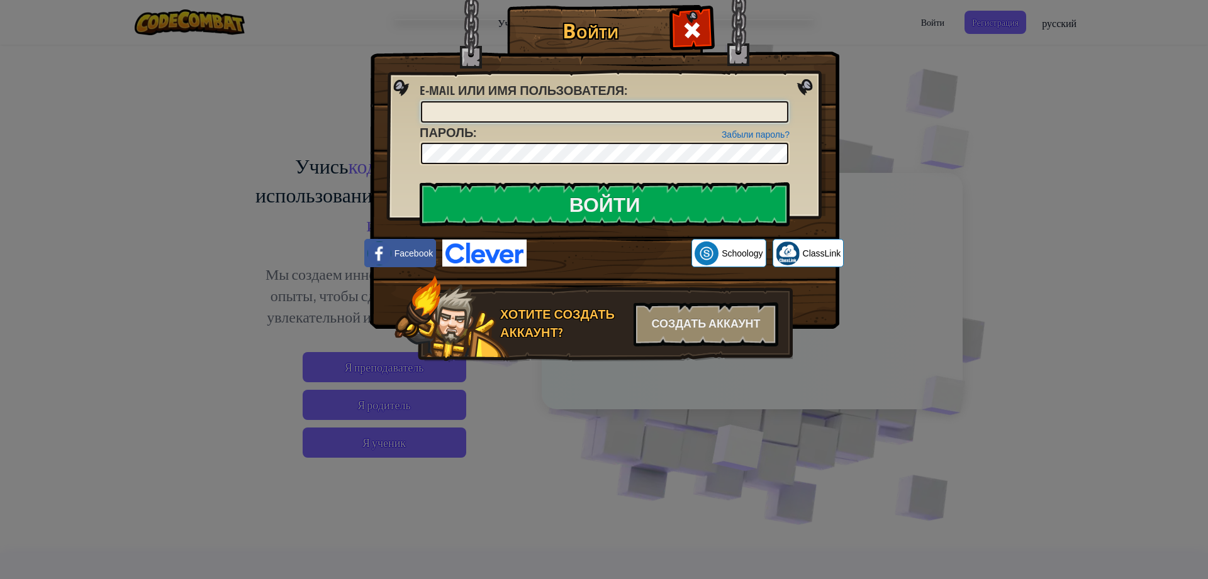
click at [480, 118] on input "E-mail или имя пользователя :" at bounding box center [604, 111] width 367 height 21
type input "АгамерзеХ"
click at [518, 208] on input "Войти" at bounding box center [605, 204] width 370 height 44
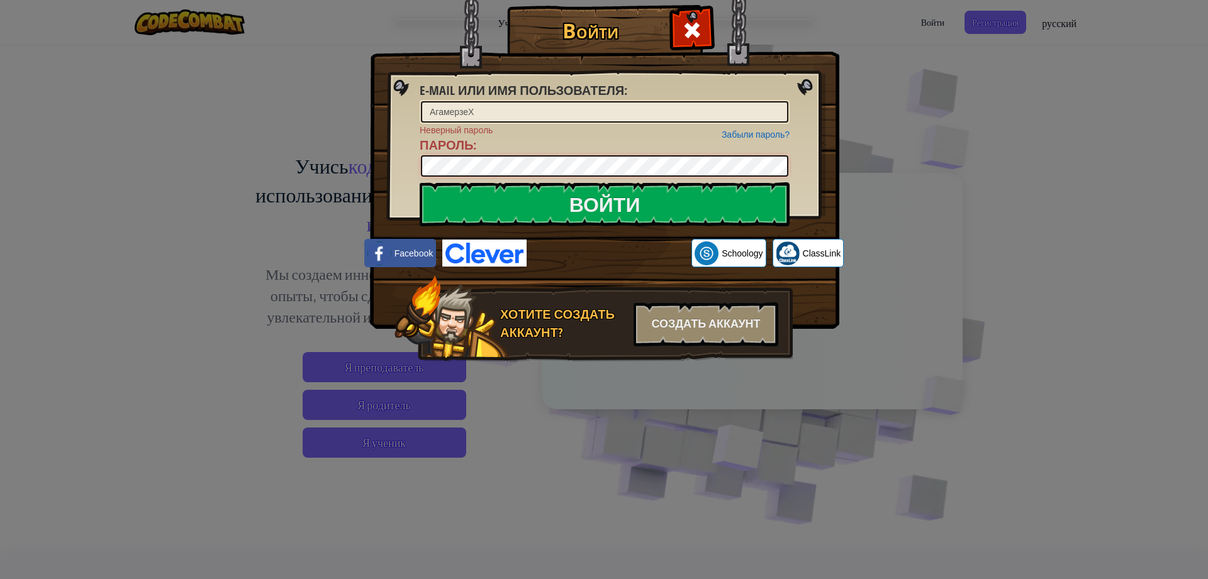
click at [368, 175] on div "Войти E-mail или имя пользователя : [PERSON_NAME] Забыли пароль? Неверный парол…" at bounding box center [604, 289] width 1208 height 579
click at [420, 182] on input "Войти" at bounding box center [605, 204] width 370 height 44
click at [698, 199] on input "Войти" at bounding box center [605, 204] width 370 height 44
click at [529, 204] on input "Войти" at bounding box center [605, 204] width 370 height 44
click at [457, 218] on input "Войти" at bounding box center [605, 204] width 370 height 44
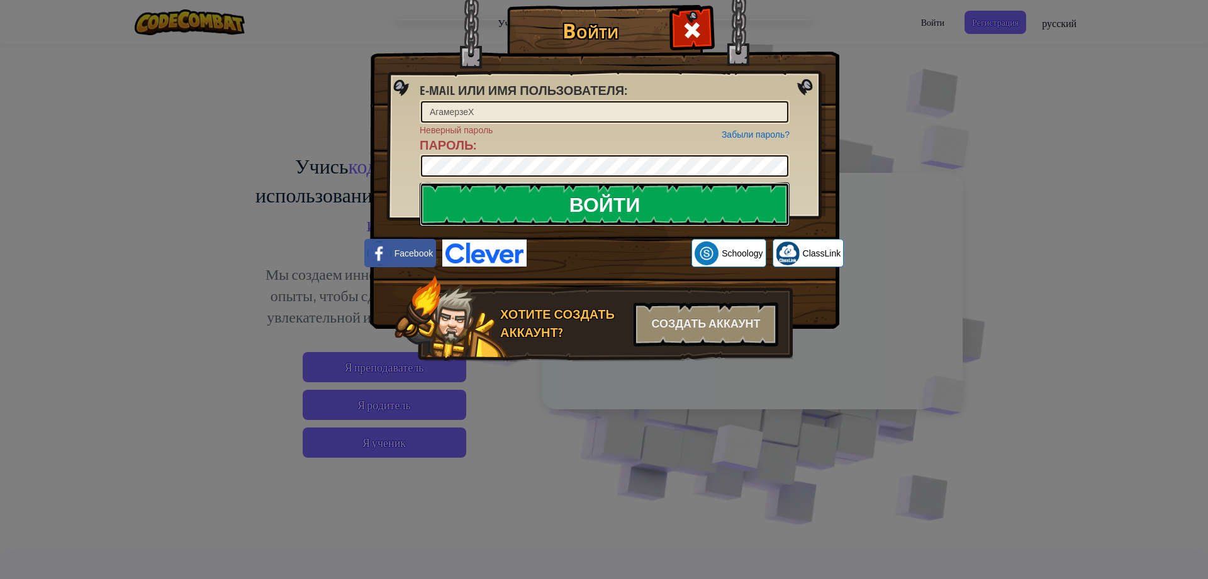
click at [564, 201] on input "Войти" at bounding box center [605, 204] width 370 height 44
click at [294, 162] on div "Войти E-mail или имя пользователя : [PERSON_NAME] Забыли пароль? Неверный парол…" at bounding box center [604, 289] width 1208 height 579
click at [482, 199] on input "Войти" at bounding box center [605, 204] width 370 height 44
click at [795, 84] on img at bounding box center [604, 146] width 469 height 366
click at [682, 27] on span at bounding box center [692, 30] width 20 height 20
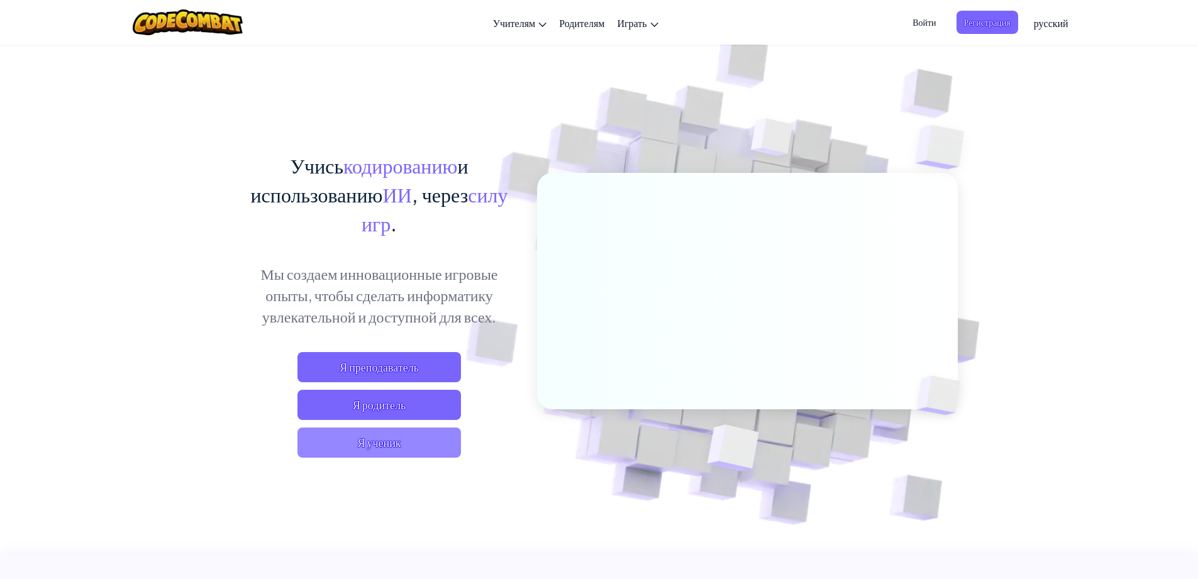
click at [413, 361] on span "Я ученик" at bounding box center [380, 443] width 164 height 30
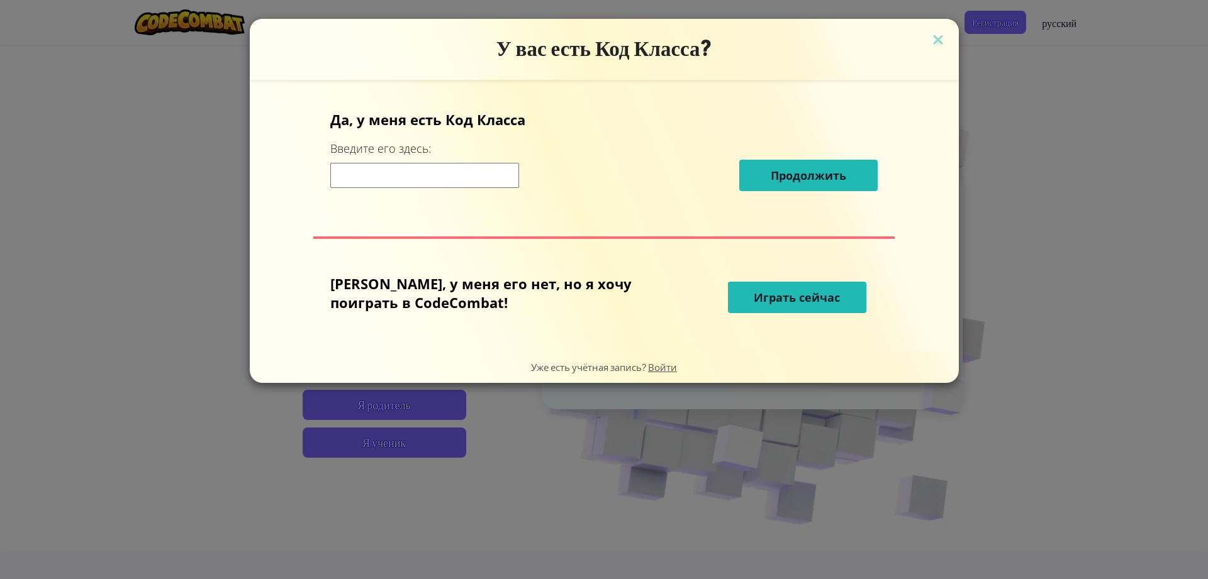
click at [409, 170] on input at bounding box center [424, 175] width 189 height 25
type input "slowsillybest"
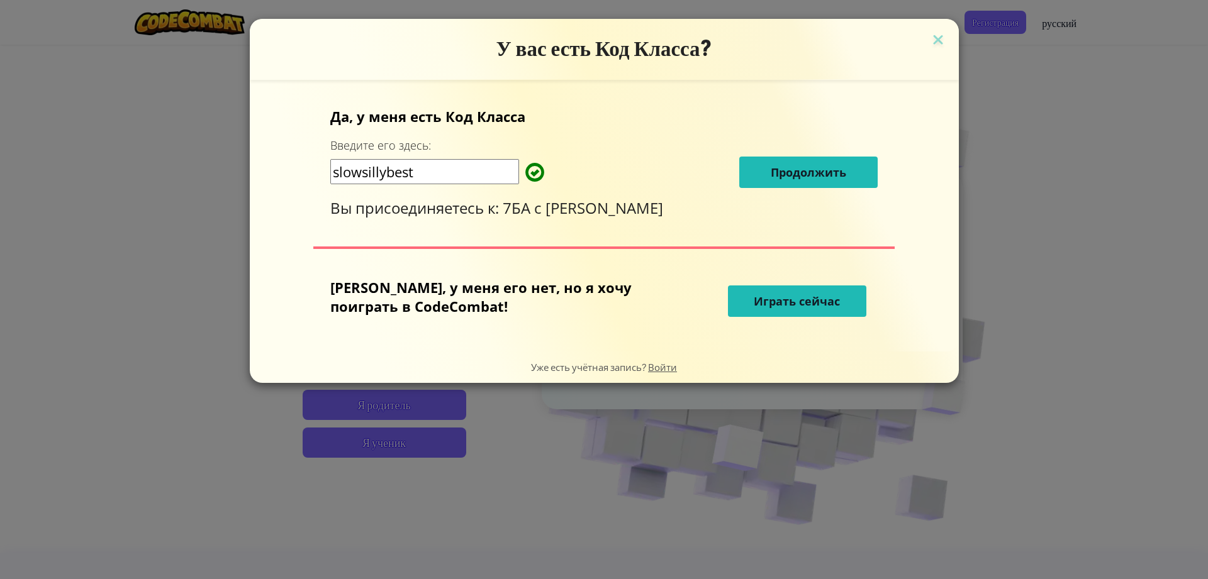
click at [771, 171] on span "Продолжить" at bounding box center [808, 172] width 75 height 15
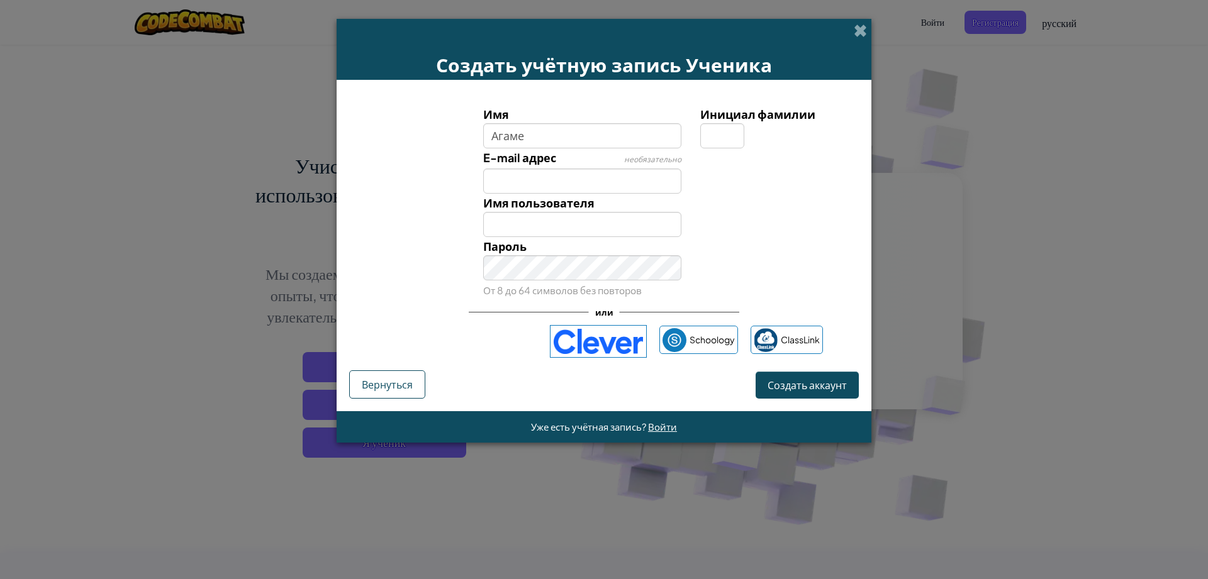
type input "Агаме"
drag, startPoint x: 722, startPoint y: 143, endPoint x: 718, endPoint y: 150, distance: 8.7
click at [718, 150] on div "Имя Агаме Инициал фамилии E-mail адрес необязательно Имя пользователя [PERSON_N…" at bounding box center [603, 202] width 503 height 194
type input "Х"
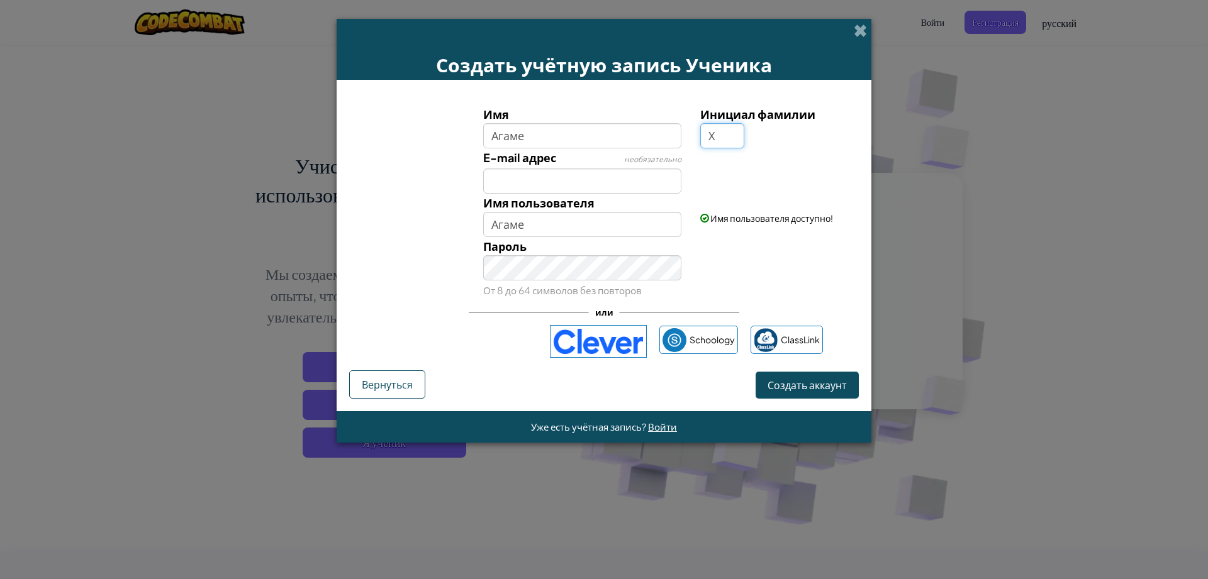
type input "АгамеХ"
click at [563, 145] on input "Агаме" at bounding box center [582, 135] width 199 height 25
type input "[PERSON_NAME]"
type input "АгамерзеХ"
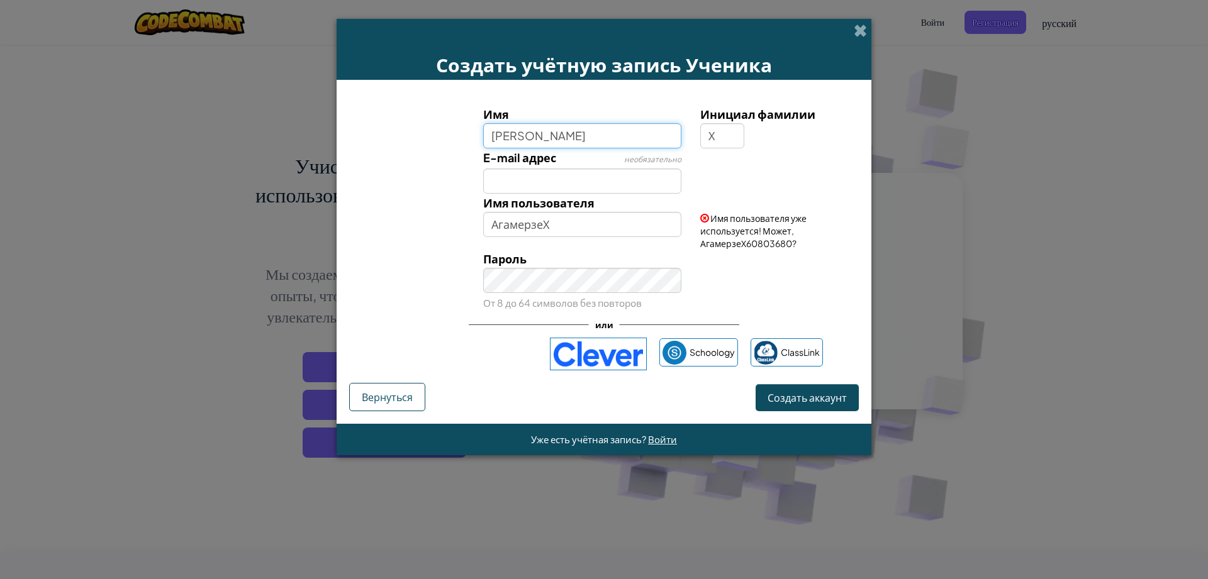
click at [591, 138] on input "[PERSON_NAME]" at bounding box center [582, 135] width 199 height 25
type input "[PERSON_NAME]"
drag, startPoint x: 584, startPoint y: 227, endPoint x: 591, endPoint y: 231, distance: 8.2
click at [589, 230] on input "АгамерзеХ" at bounding box center [582, 224] width 199 height 25
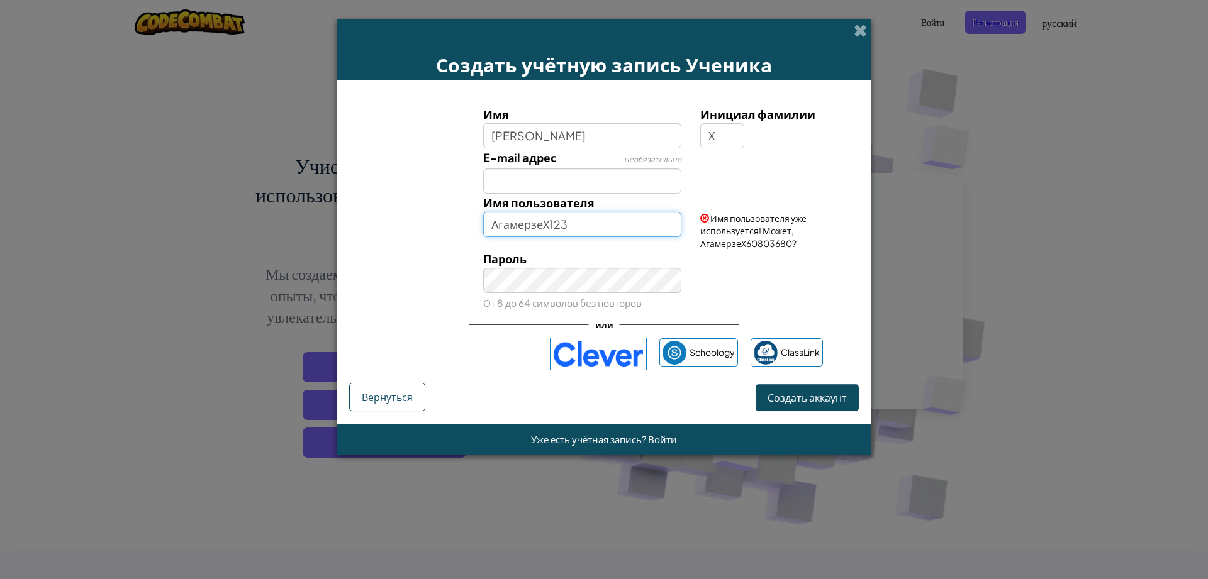
drag, startPoint x: 652, startPoint y: 221, endPoint x: 642, endPoint y: 226, distance: 11.3
click at [649, 223] on input "АгамерзеХ123" at bounding box center [582, 224] width 199 height 25
drag, startPoint x: 611, startPoint y: 218, endPoint x: 605, endPoint y: 208, distance: 12.4
click at [599, 228] on input "АгамерзеХ123123" at bounding box center [582, 224] width 199 height 25
click at [649, 258] on div "Пароль От 8 до 64 символов без повторов" at bounding box center [583, 281] width 218 height 62
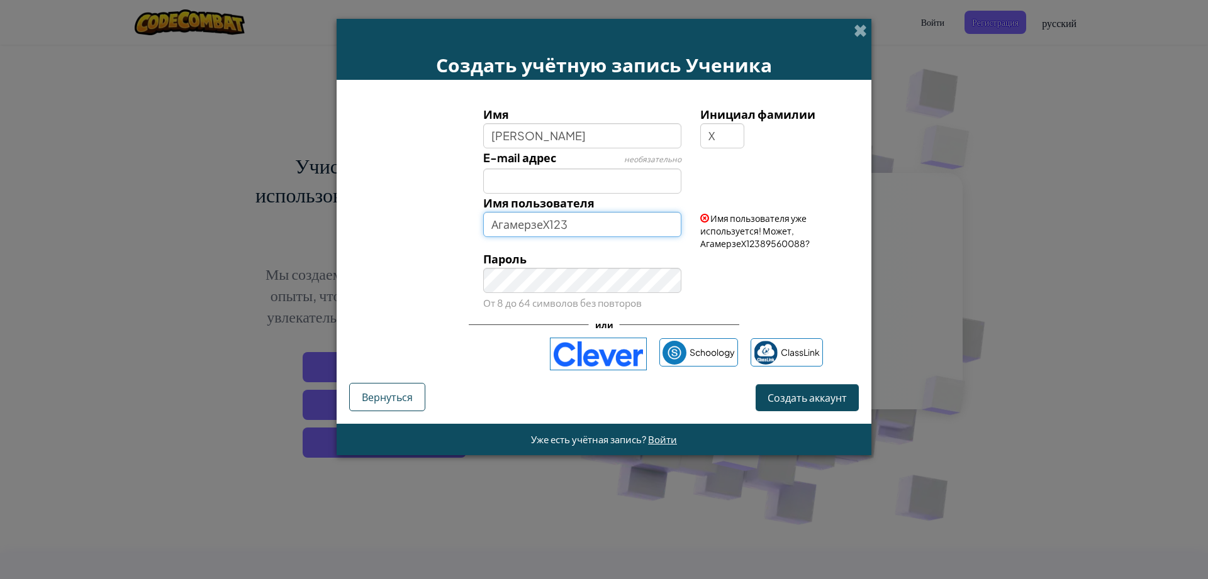
click at [636, 225] on input "АгамерзеХ123" at bounding box center [582, 224] width 199 height 25
drag, startPoint x: 807, startPoint y: 245, endPoint x: 771, endPoint y: 250, distance: 36.8
click at [711, 244] on span "Имя пользователя уже используется! Может, АгамерзеХ12389560088?" at bounding box center [754, 231] width 109 height 36
drag, startPoint x: 827, startPoint y: 247, endPoint x: 797, endPoint y: 241, distance: 30.7
click at [795, 246] on div "Имя пользователя уже используется! Может, АгамерзеХ12389560088?" at bounding box center [778, 222] width 174 height 56
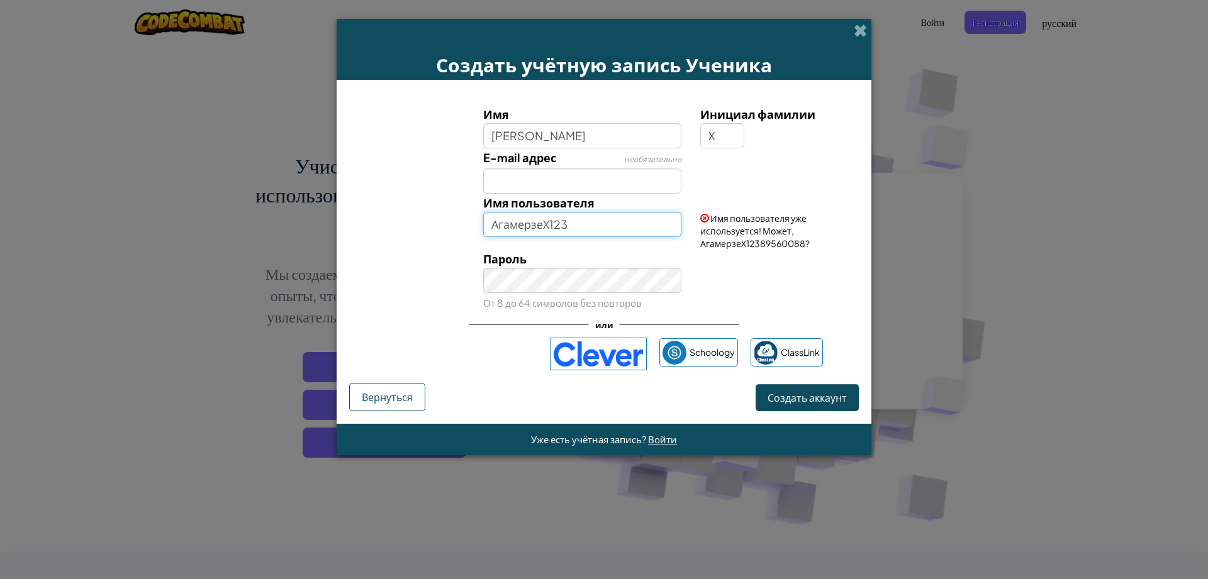
click at [587, 226] on input "АгамерзеХ123" at bounding box center [582, 224] width 199 height 25
click at [755, 361] on button "Создать аккаунт" at bounding box center [806, 397] width 103 height 27
click at [618, 229] on input "АгамерзеХ" at bounding box center [582, 224] width 199 height 25
click at [674, 253] on span "обязательное поле" at bounding box center [628, 259] width 105 height 18
click at [648, 234] on input "АгамерзеХ8899" at bounding box center [582, 224] width 199 height 25
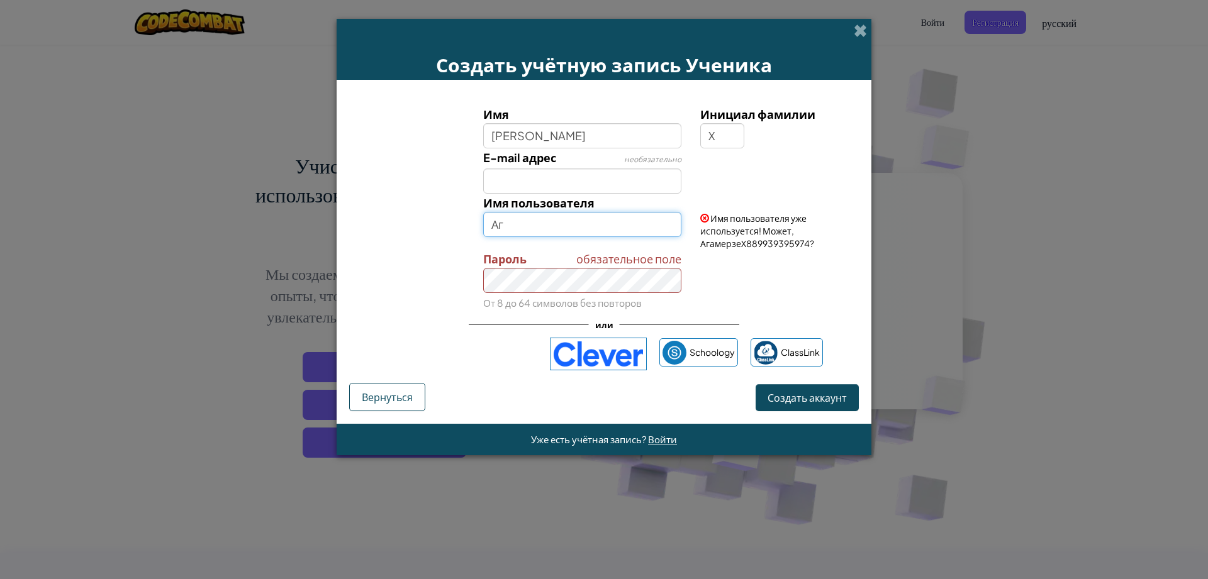
type input "[PERSON_NAME]"
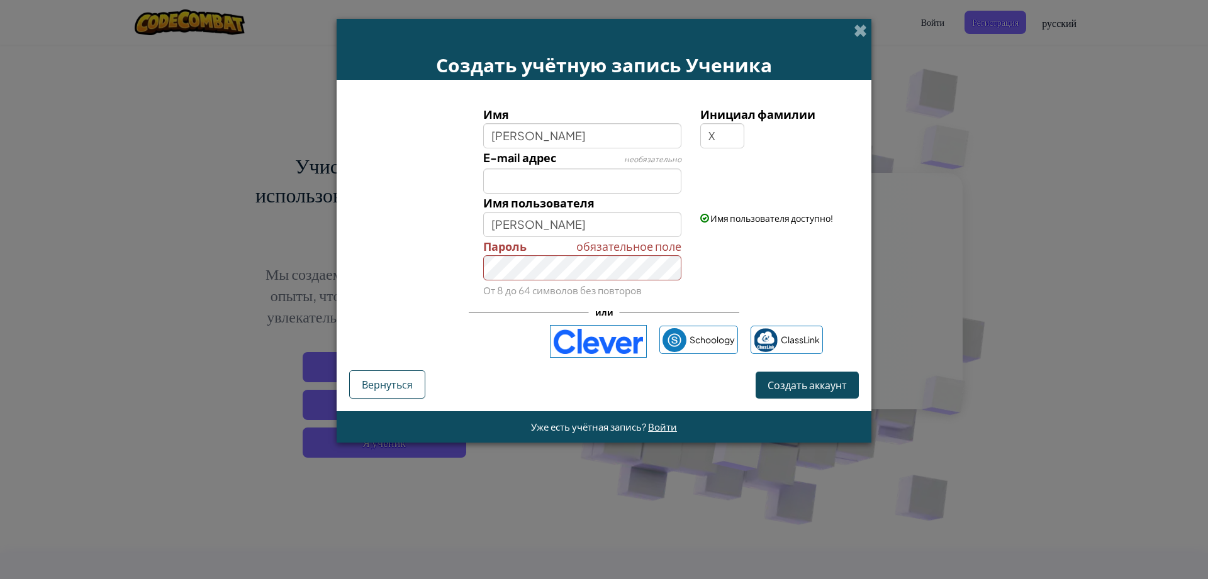
click at [718, 282] on div "обязательное поле Пароль От 8 до 64 символов без повторов" at bounding box center [604, 268] width 522 height 62
click at [795, 257] on div "обязательное поле Пароль От 8 до 64 символов без повторов" at bounding box center [604, 268] width 522 height 62
click at [411, 277] on div "обязательное поле Пароль От 8 до 64 символов без повторов" at bounding box center [604, 268] width 522 height 62
click at [398, 269] on div "обязательное поле Пароль От 8 до 64 символов без повторов" at bounding box center [604, 268] width 522 height 62
click at [449, 275] on div "обязательное поле Пароль От 8 до 64 символов без повторов" at bounding box center [604, 268] width 522 height 62
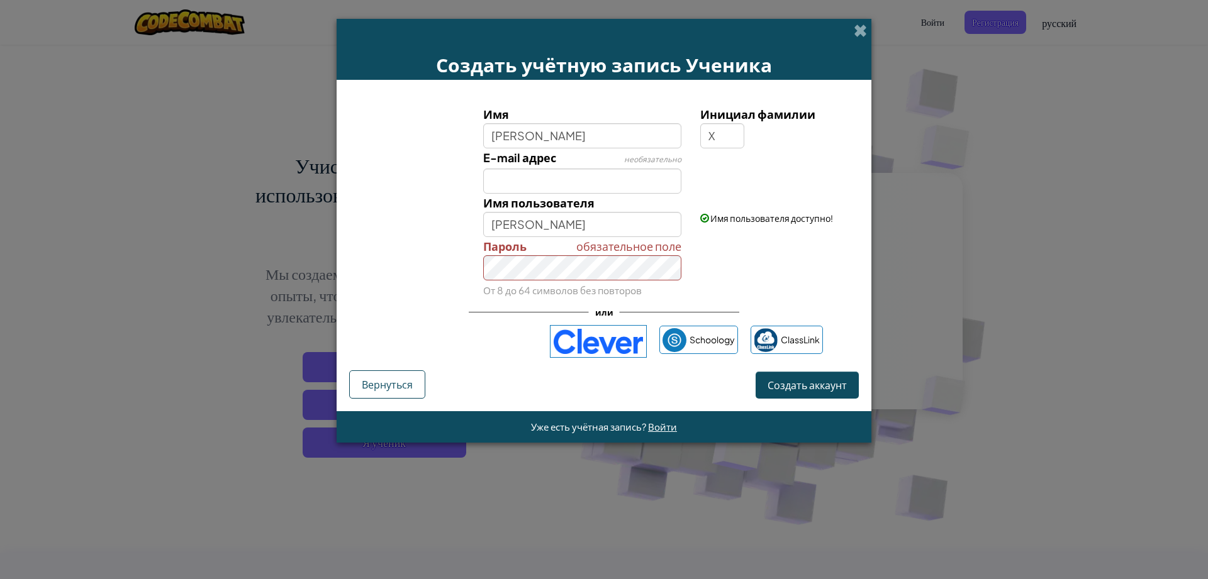
click at [795, 337] on div "Создать учётную запись Ученика Имя [PERSON_NAME] Инициал фамилии Х E-mail адрес…" at bounding box center [604, 289] width 1208 height 579
click at [795, 30] on div "Создать учётную запись Ученика" at bounding box center [604, 49] width 535 height 61
click at [795, 31] on span at bounding box center [860, 30] width 13 height 13
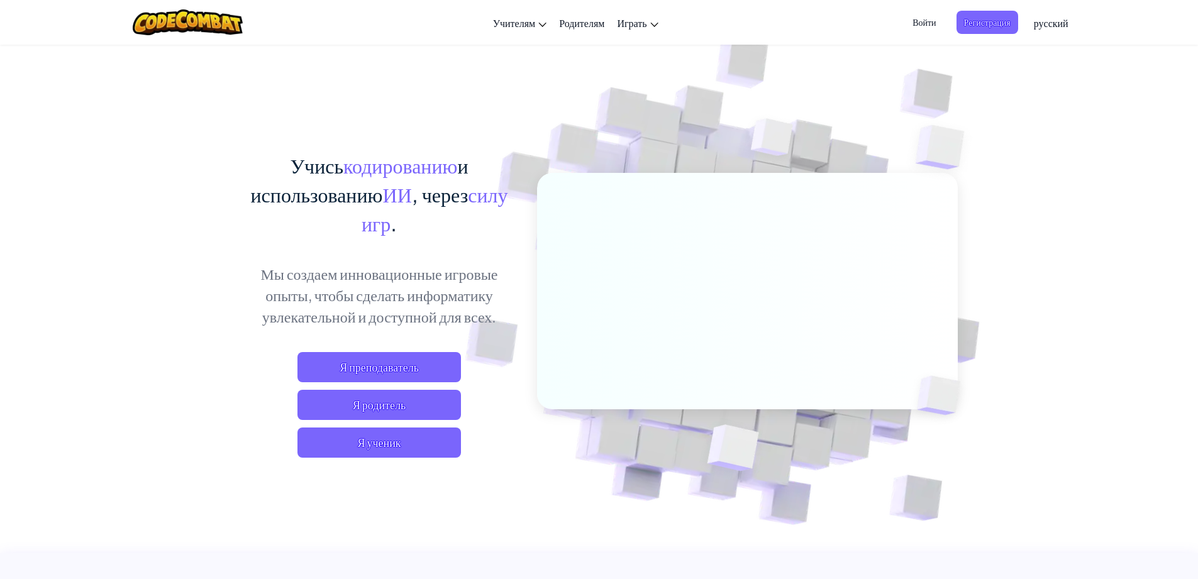
click at [795, 23] on span "Войти" at bounding box center [924, 22] width 38 height 23
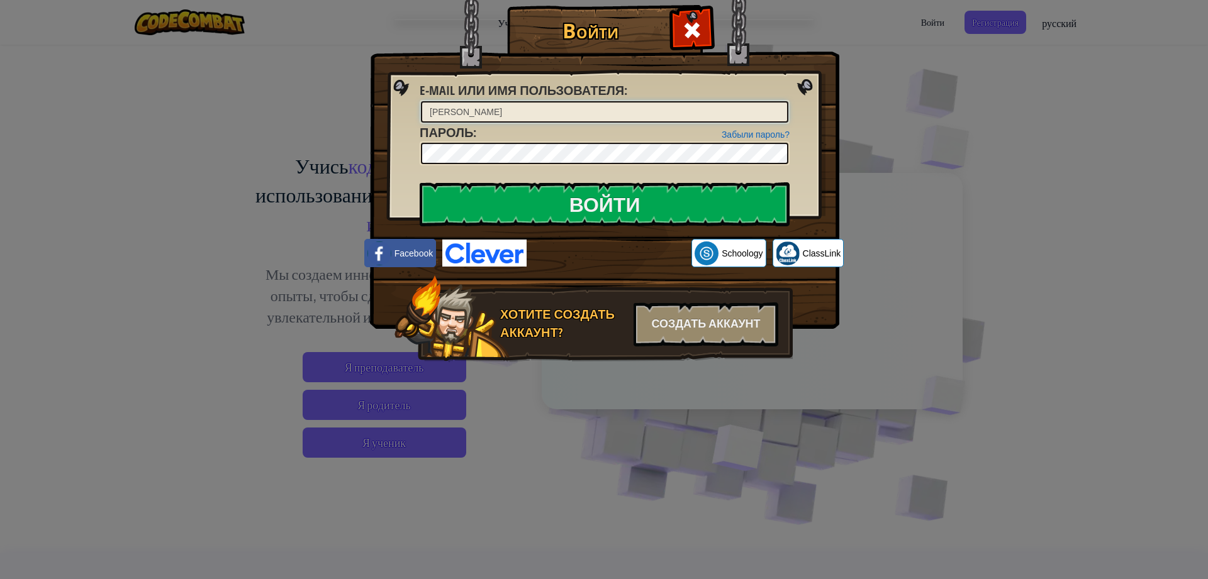
type input "АгамерзеХ"
click at [496, 214] on input "Войти" at bounding box center [605, 204] width 370 height 44
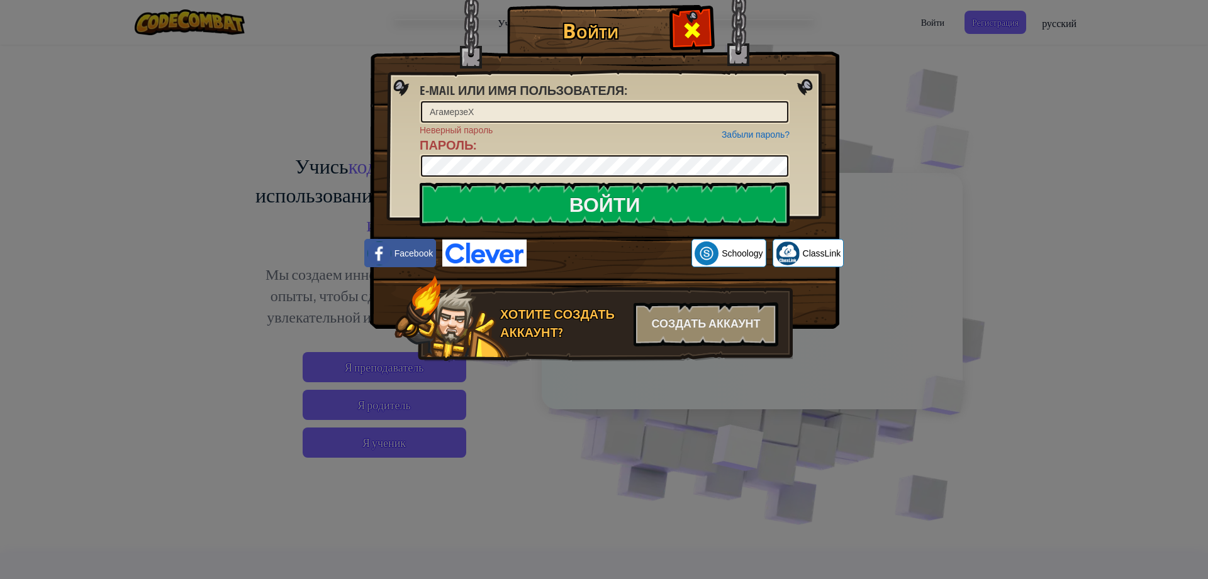
click at [684, 30] on span at bounding box center [692, 30] width 20 height 20
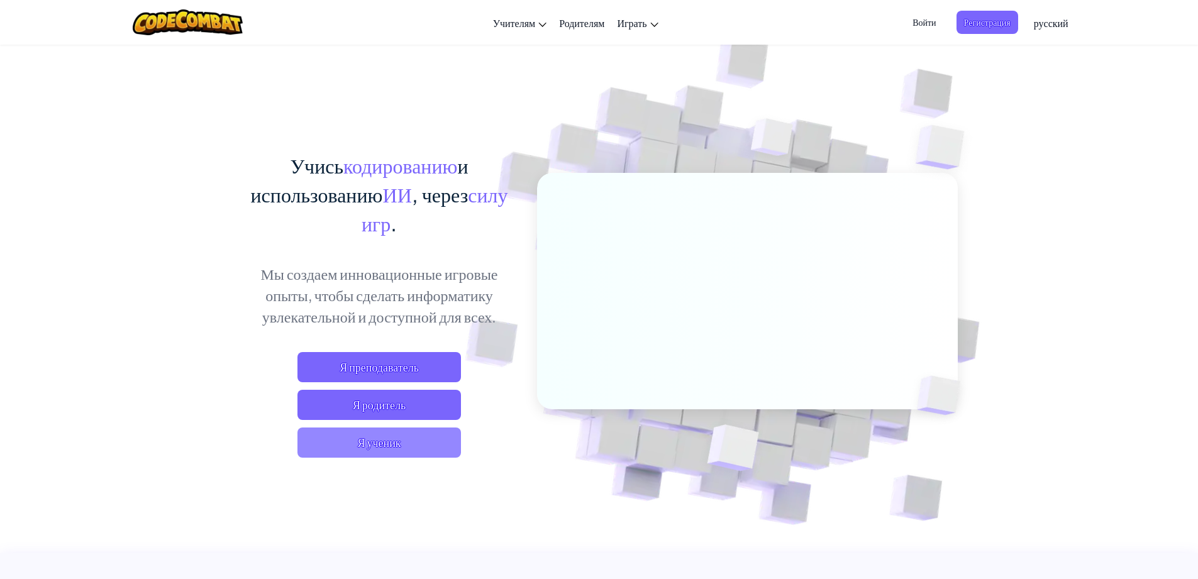
click at [389, 361] on span "Я ученик" at bounding box center [380, 443] width 164 height 30
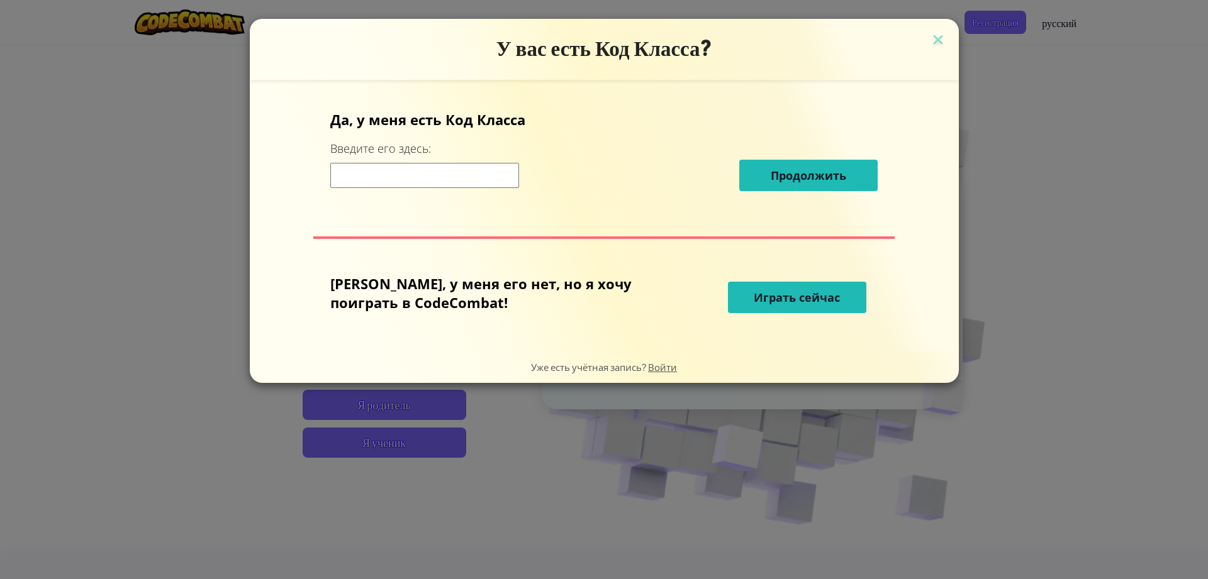
drag, startPoint x: 960, startPoint y: 52, endPoint x: 897, endPoint y: 29, distance: 67.7
click at [795, 52] on div "У вас есть Код Класса? Да, у меня есть Код [PERSON_NAME] Введите его здесь: Про…" at bounding box center [604, 289] width 1208 height 579
drag, startPoint x: 874, startPoint y: 39, endPoint x: 885, endPoint y: 42, distance: 11.1
click at [795, 42] on h3 "У вас есть Код Класса?" at bounding box center [604, 49] width 690 height 26
drag, startPoint x: 885, startPoint y: 42, endPoint x: 905, endPoint y: 23, distance: 28.0
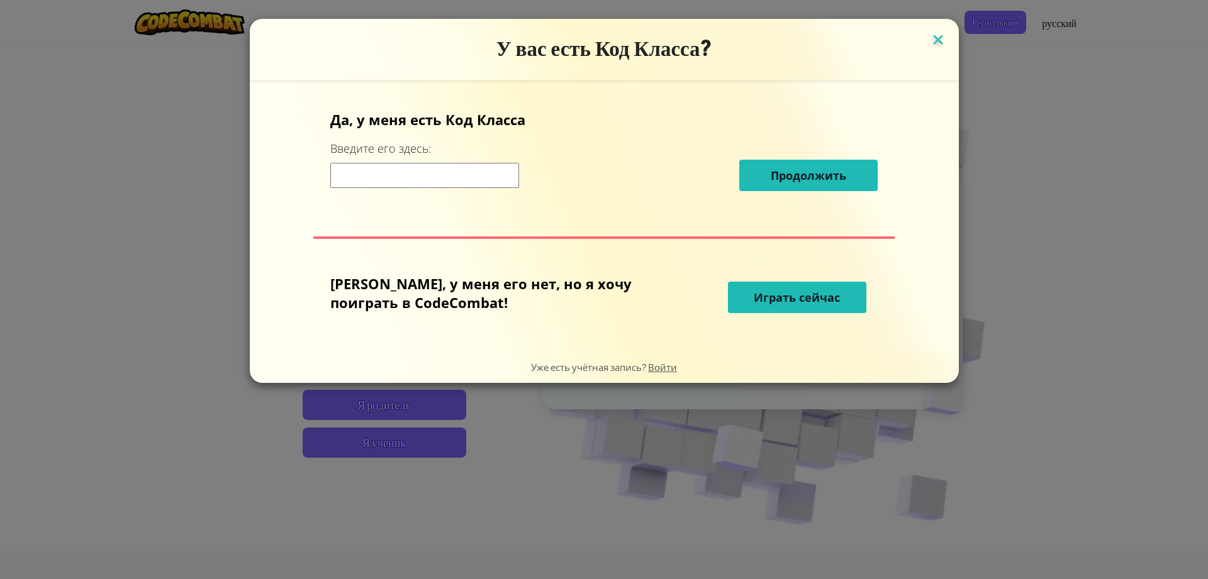
click at [795, 42] on img at bounding box center [938, 40] width 16 height 19
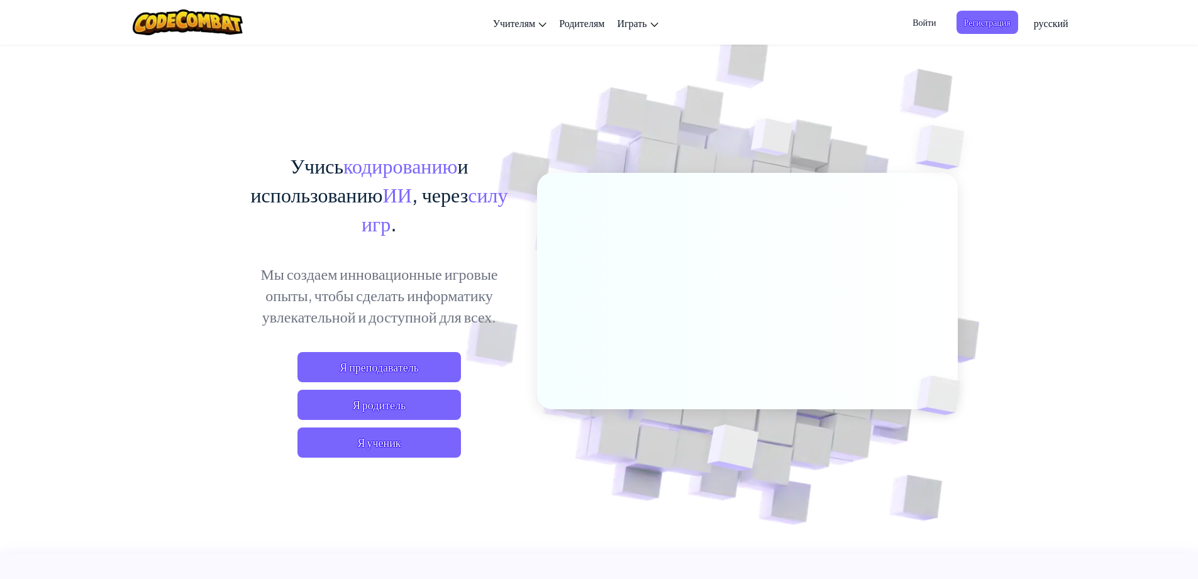
click at [795, 21] on span "Войти" at bounding box center [924, 22] width 38 height 23
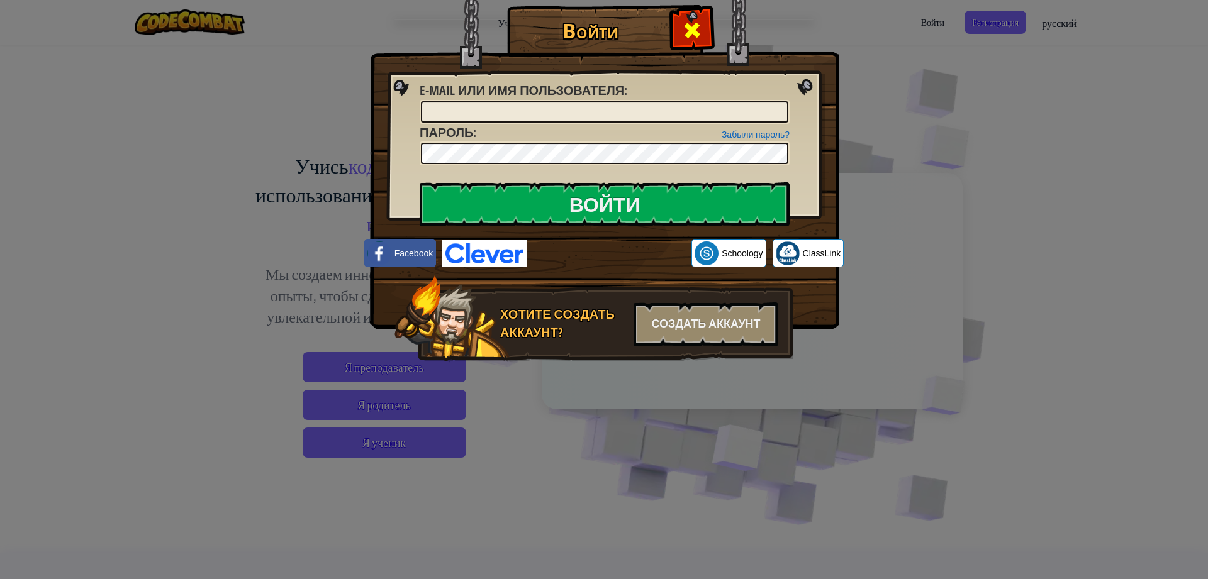
click at [696, 25] on span at bounding box center [692, 30] width 20 height 20
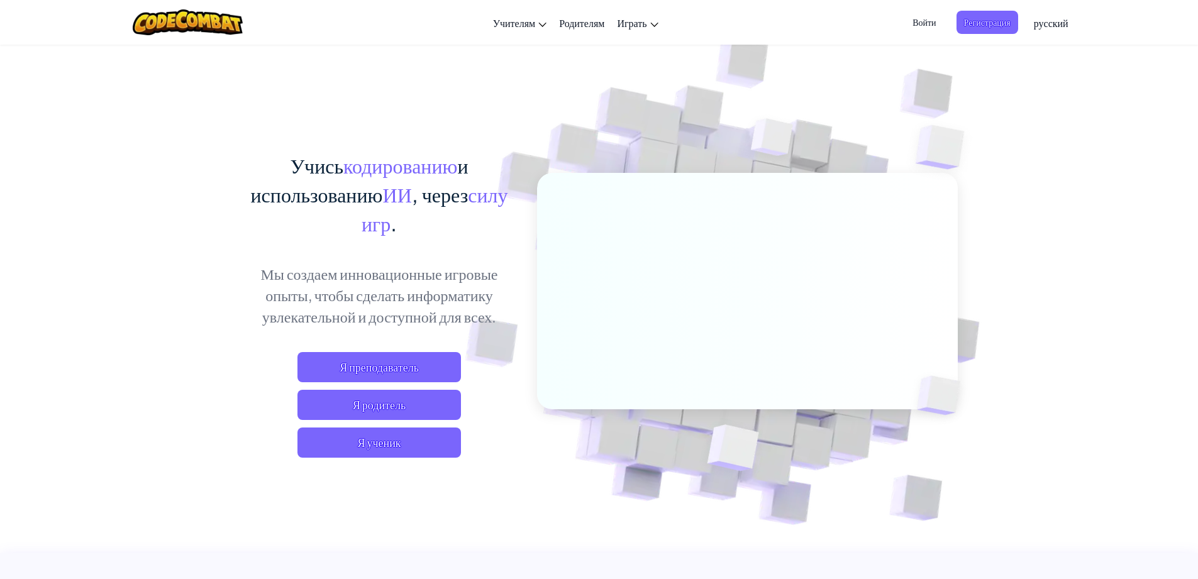
click at [384, 361] on div "Учись кодированию и использованию ИИ , через силу игр . Мы создаем инновационны…" at bounding box center [379, 317] width 277 height 332
click at [389, 361] on span "Я ученик" at bounding box center [380, 443] width 164 height 30
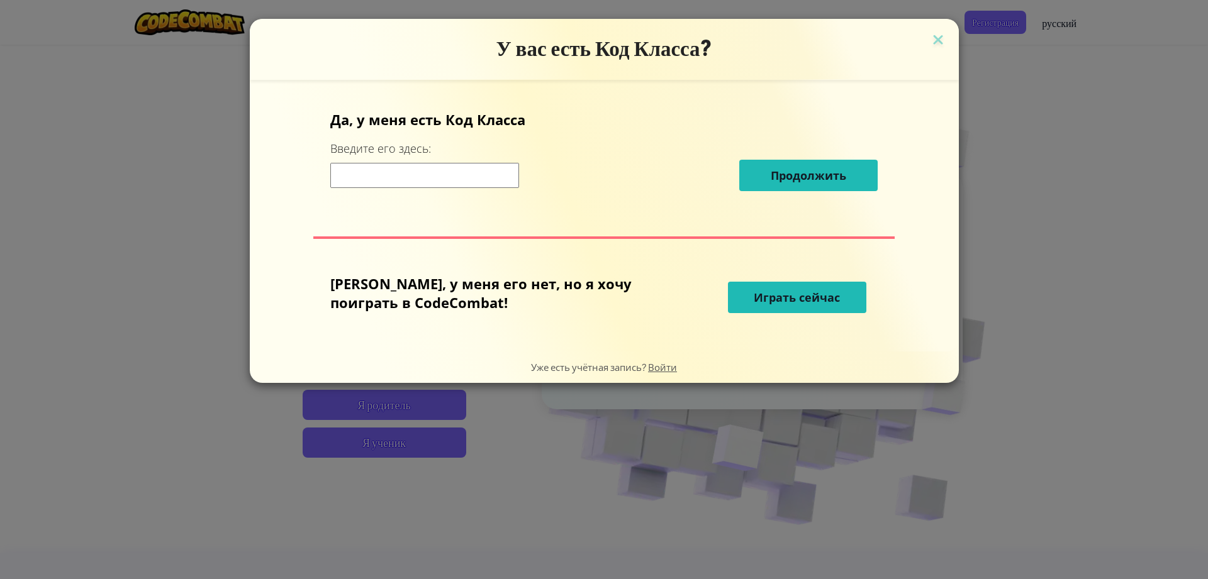
click at [494, 173] on input at bounding box center [424, 175] width 189 height 25
type input "slowsillybest"
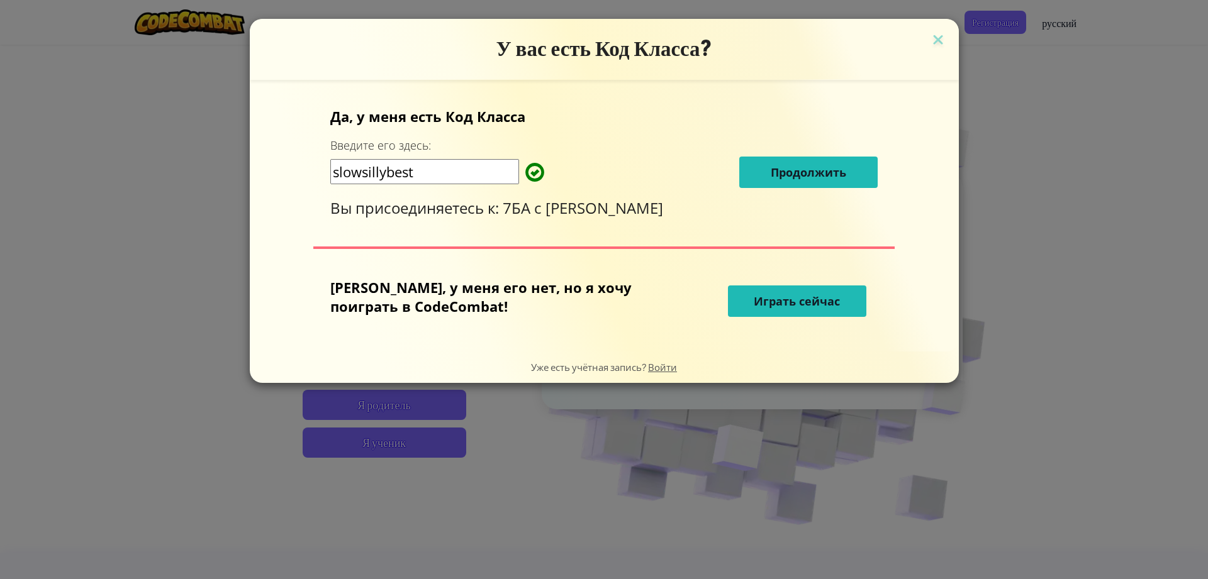
click at [750, 185] on button "Продолжить" at bounding box center [808, 172] width 138 height 31
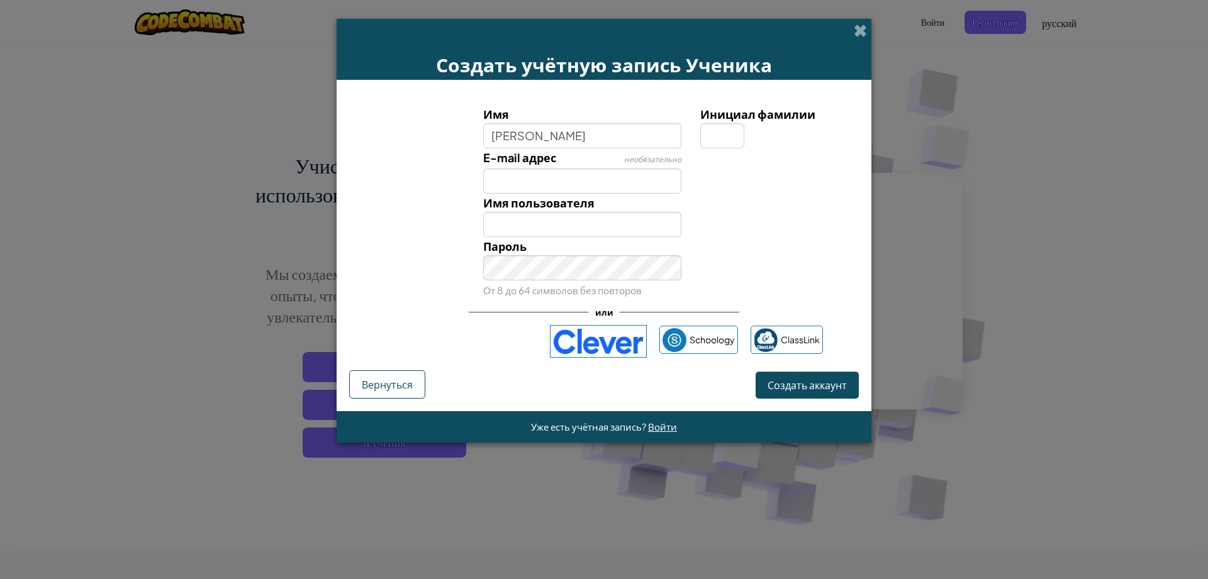
type input "[PERSON_NAME]"
click at [721, 132] on input "Инициал фамилии" at bounding box center [722, 135] width 44 height 25
type input "Х"
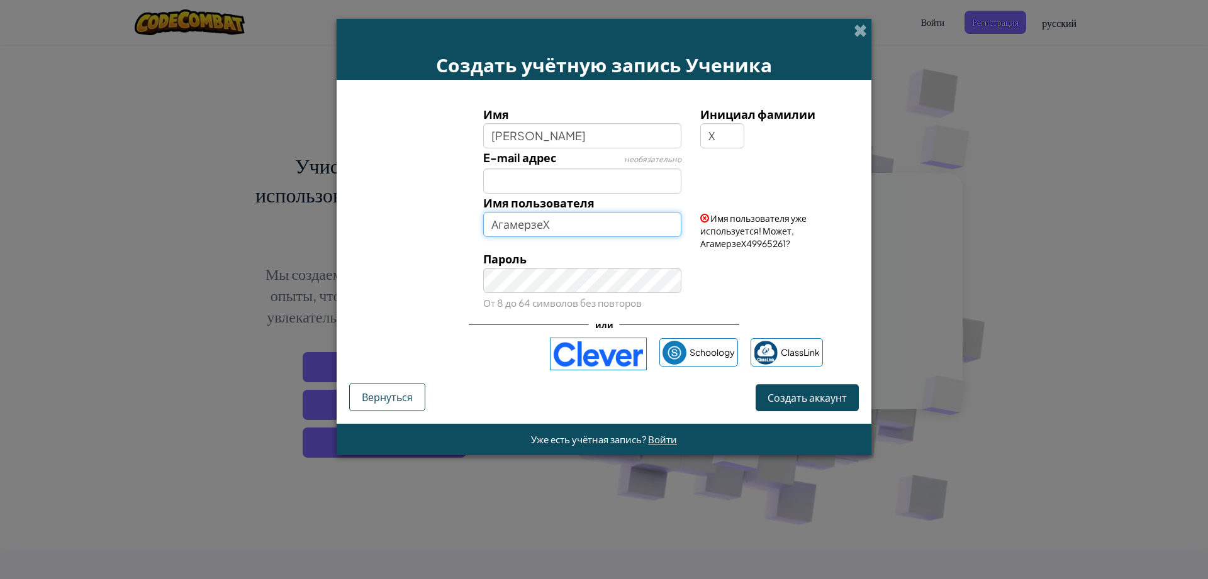
click at [579, 223] on input "АгамерзеХ" at bounding box center [582, 224] width 199 height 25
type input "[PERSON_NAME]"
click at [543, 286] on div "Пароль От 8 до 64 символов без повторов" at bounding box center [583, 281] width 218 height 62
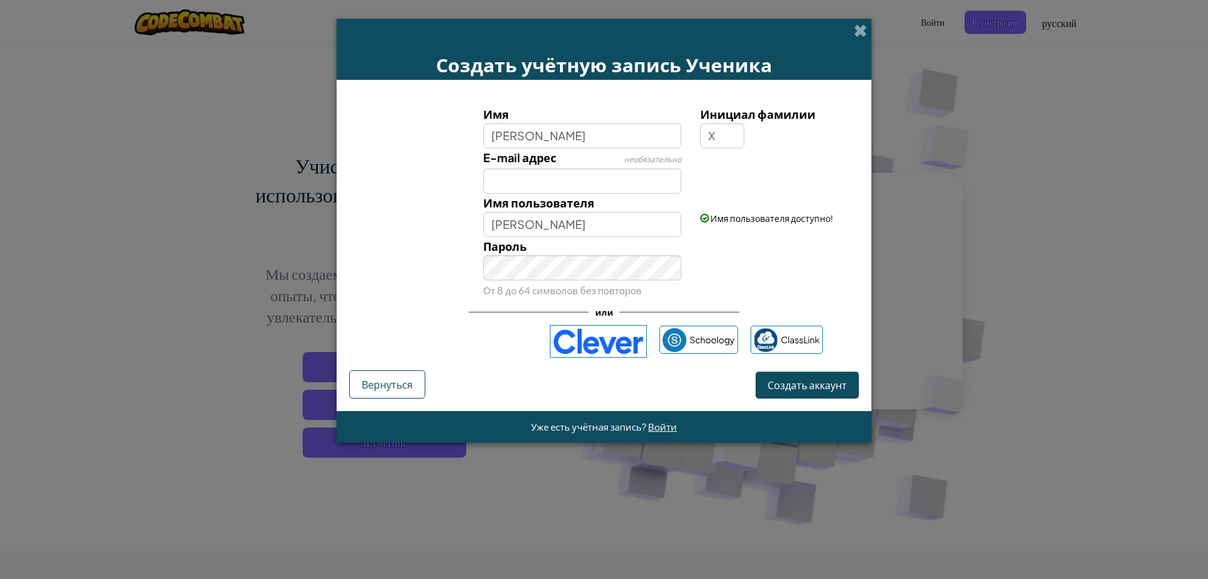
click at [698, 247] on div "Пароль От 8 до 64 символов без повторов" at bounding box center [604, 268] width 522 height 62
click at [769, 280] on div "Пароль От 8 до 64 символов без повторов" at bounding box center [604, 268] width 522 height 62
click at [770, 287] on div "Пароль От 8 до 64 символов без повторов" at bounding box center [604, 268] width 522 height 62
click at [511, 185] on input "E-mail адрес" at bounding box center [582, 181] width 199 height 25
type input "[EMAIL_ADDRESS][DOMAIN_NAME]"
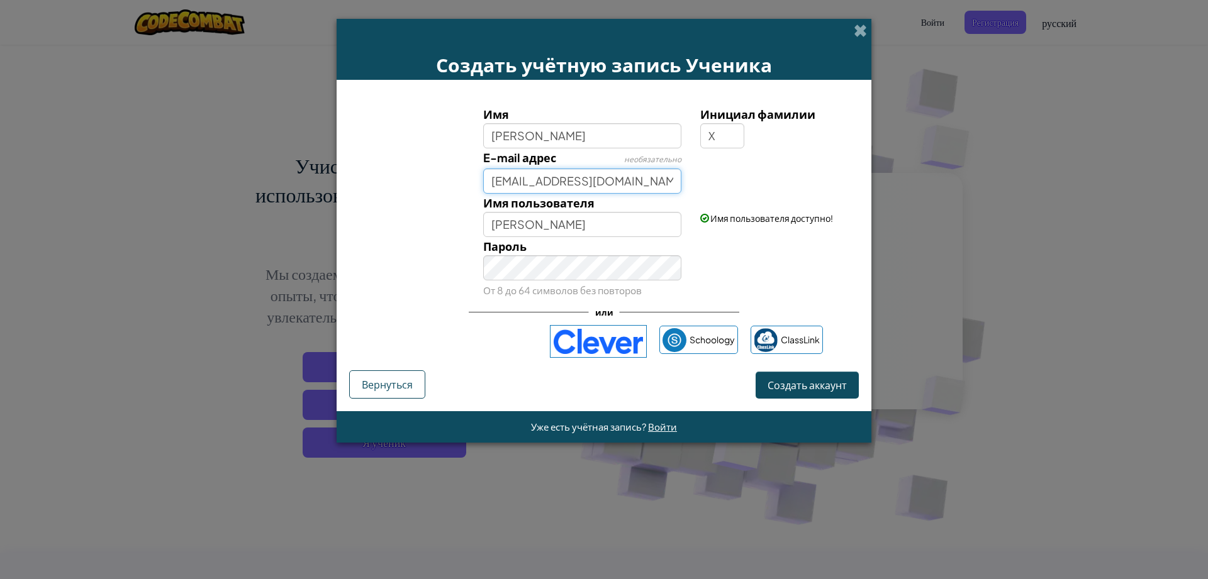
click at [755, 361] on button "Создать аккаунт" at bounding box center [806, 385] width 103 height 27
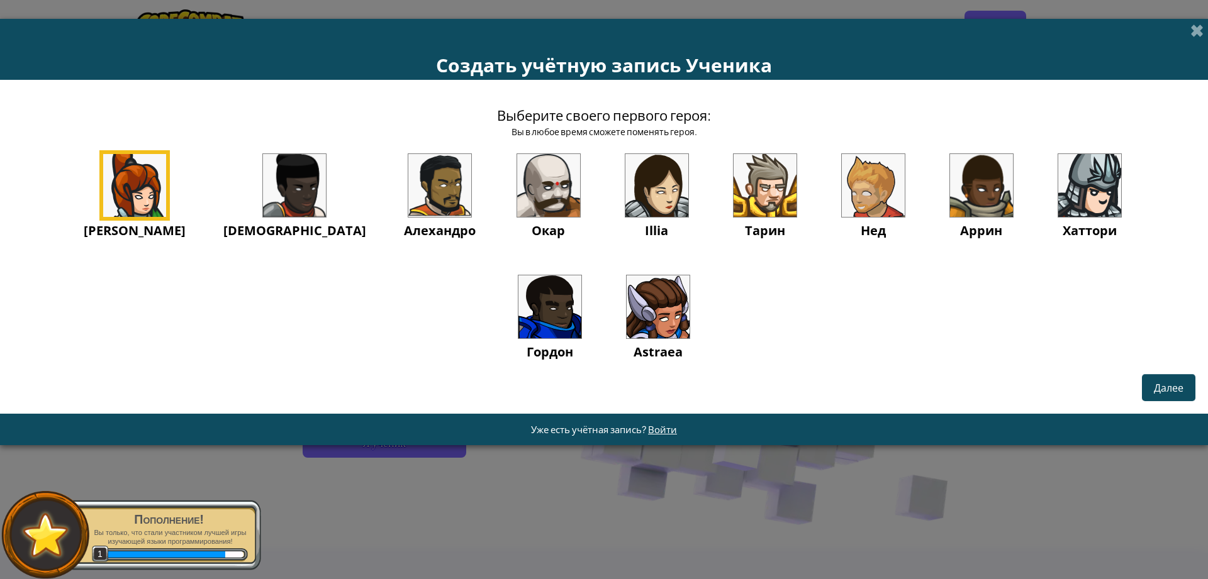
click at [733, 181] on img at bounding box center [764, 185] width 63 height 63
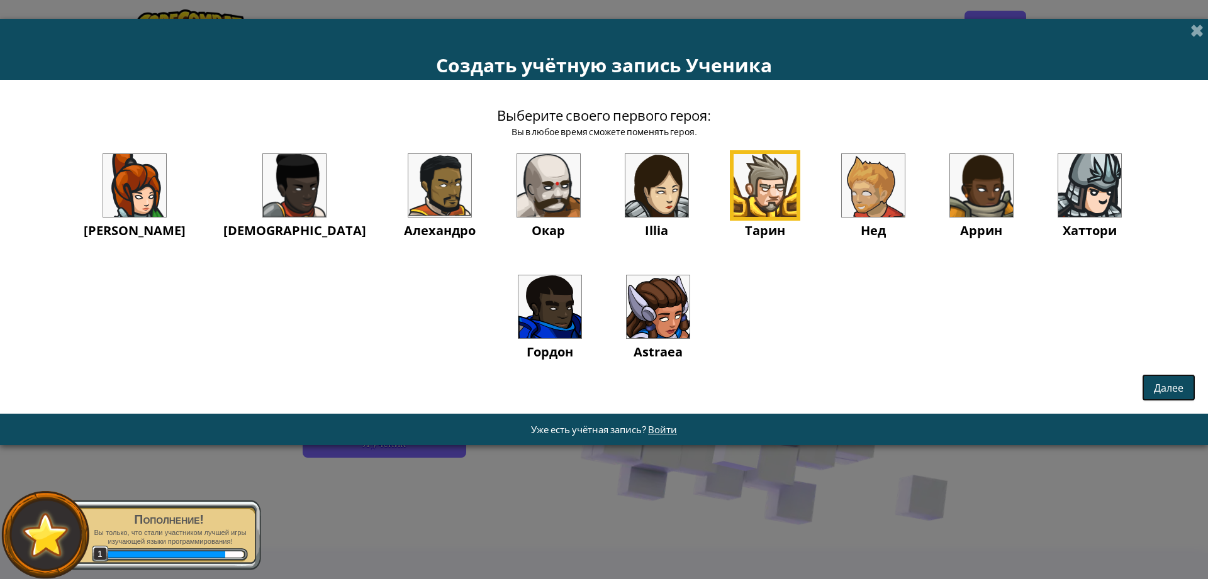
click at [795, 361] on span "Далее" at bounding box center [1169, 387] width 30 height 13
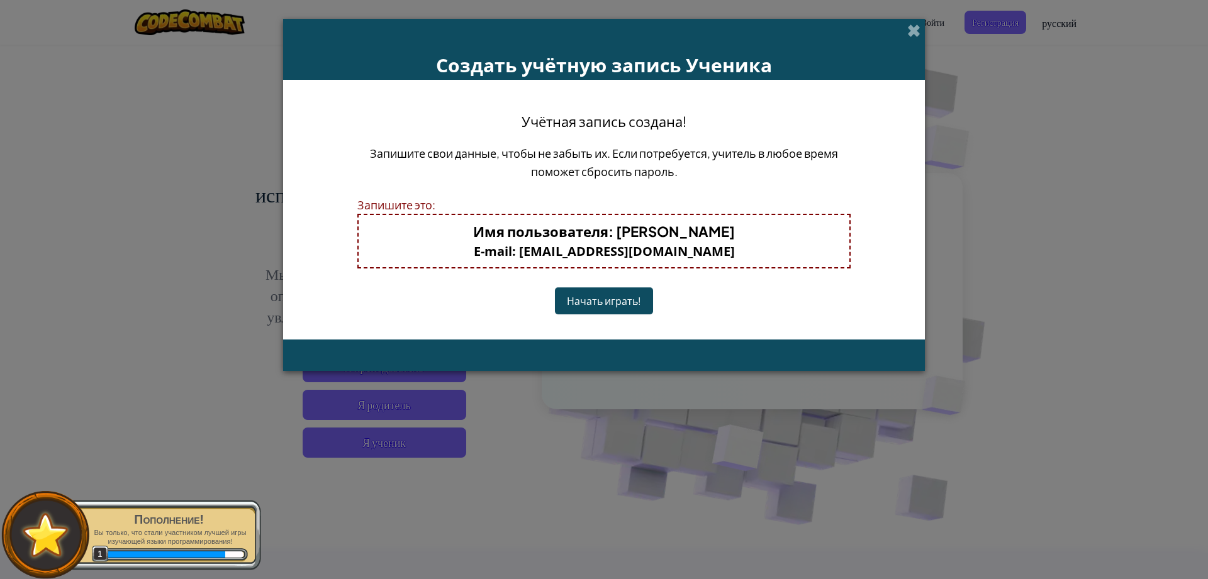
click at [612, 303] on button "Начать играть!" at bounding box center [604, 300] width 98 height 27
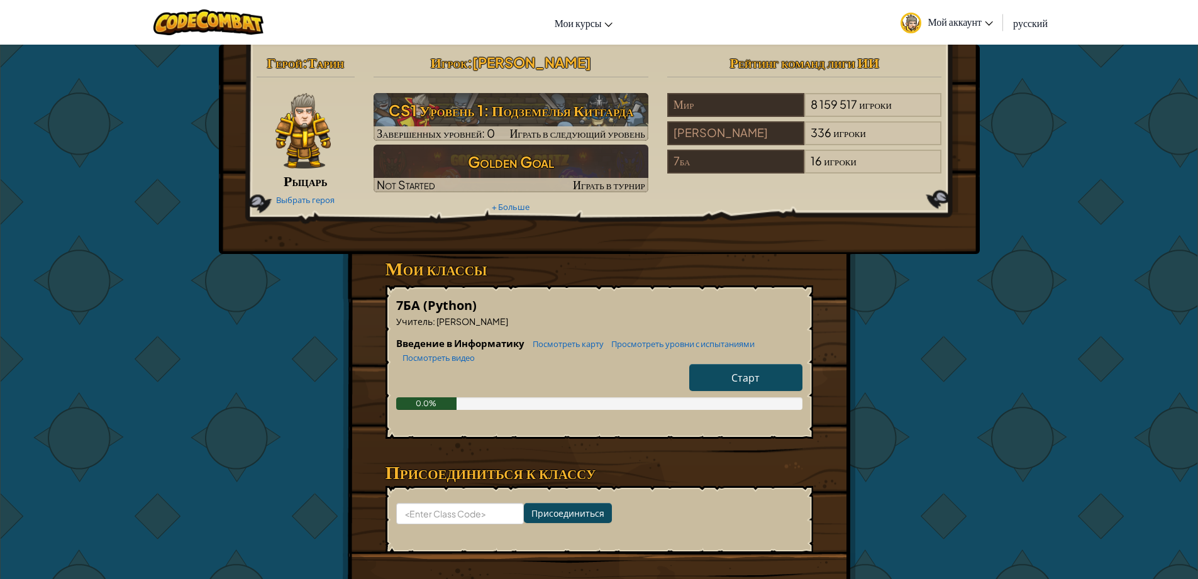
click at [725, 376] on link "Старт" at bounding box center [745, 377] width 113 height 27
select select "ru"
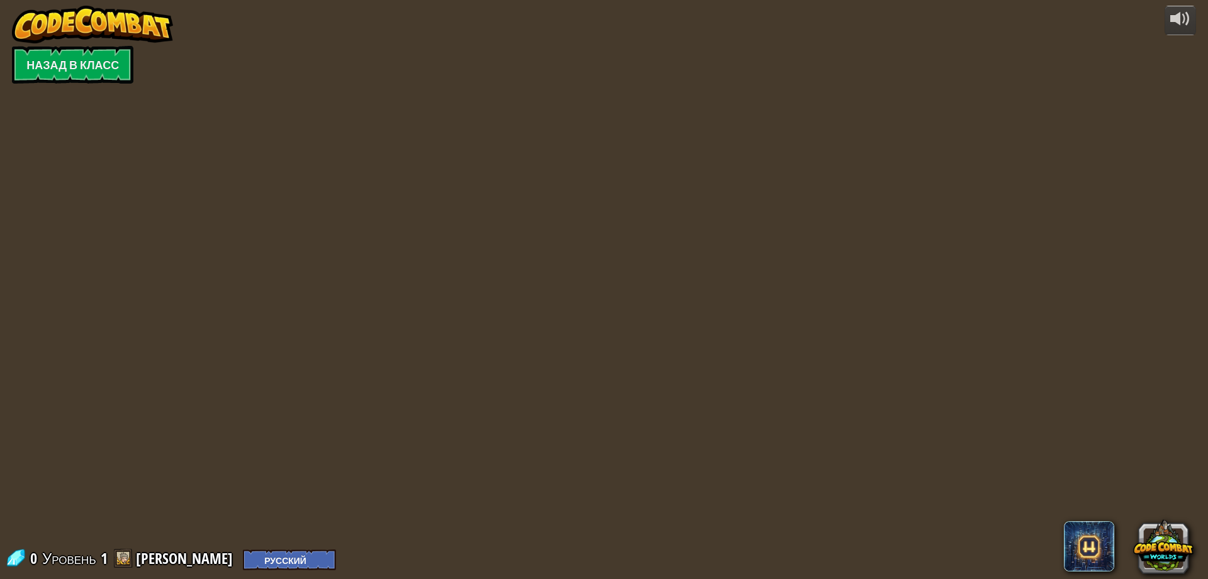
select select "ru"
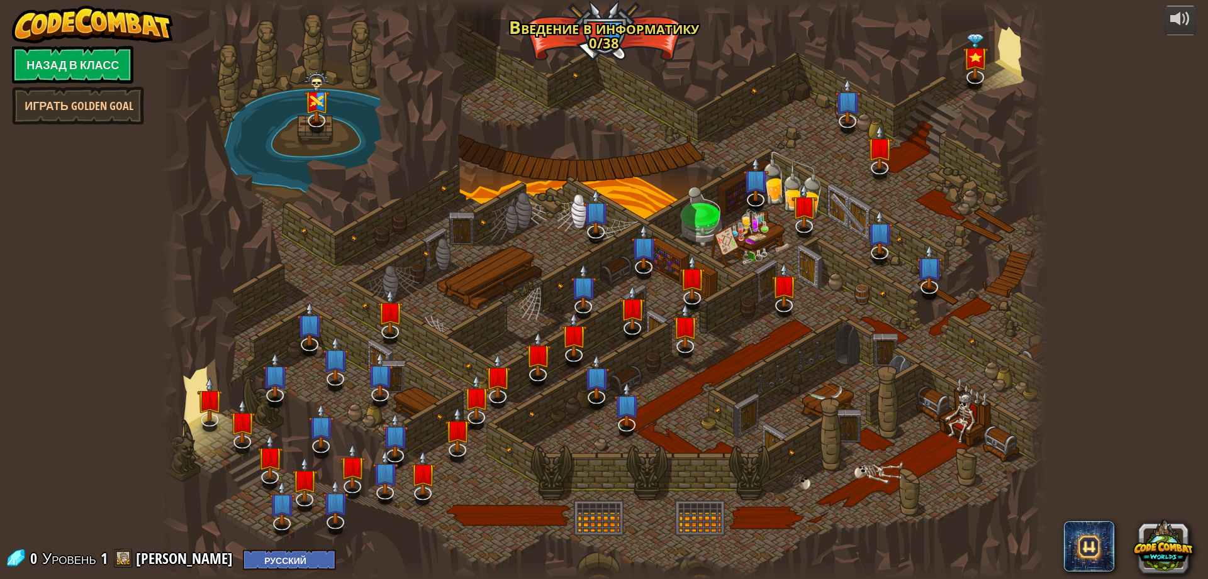
select select "ru"
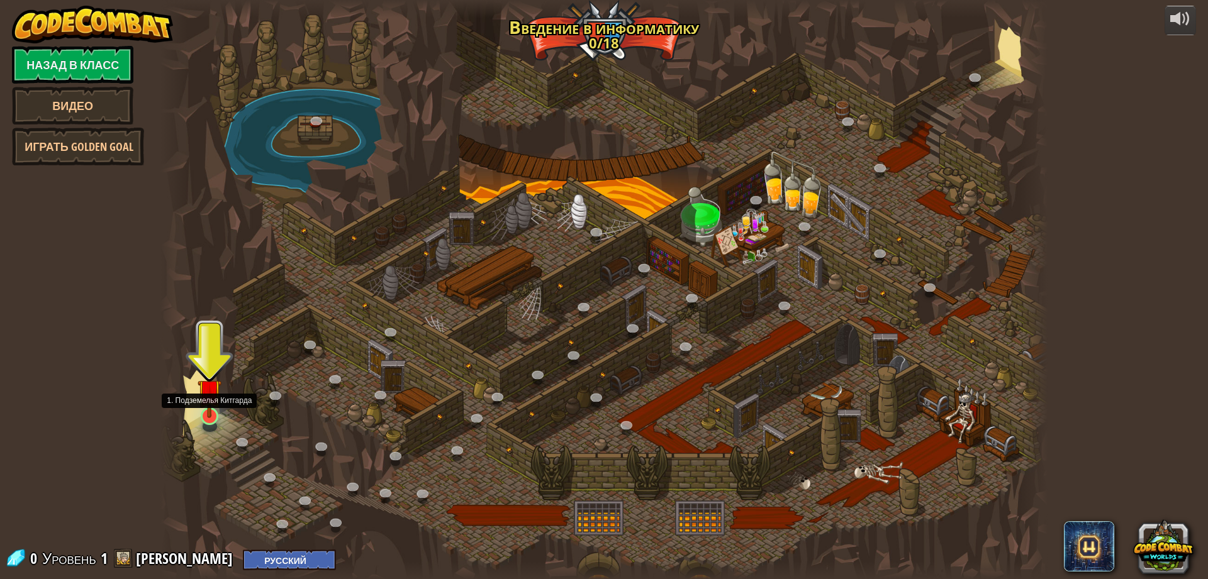
click at [198, 416] on img at bounding box center [210, 391] width 24 height 54
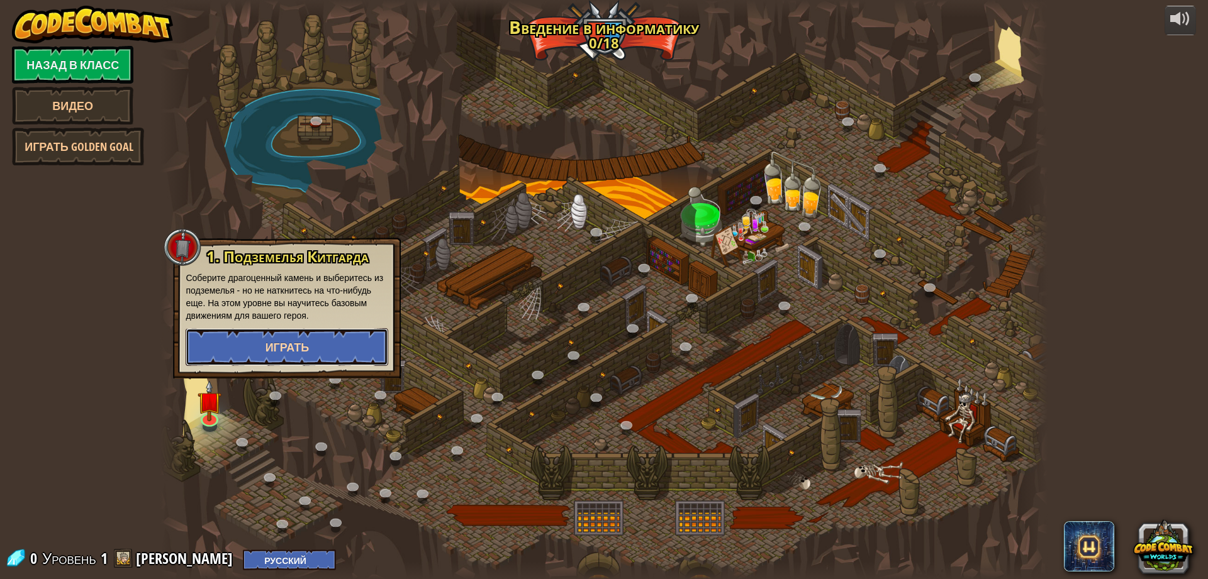
click at [248, 348] on button "Играть" at bounding box center [287, 347] width 203 height 38
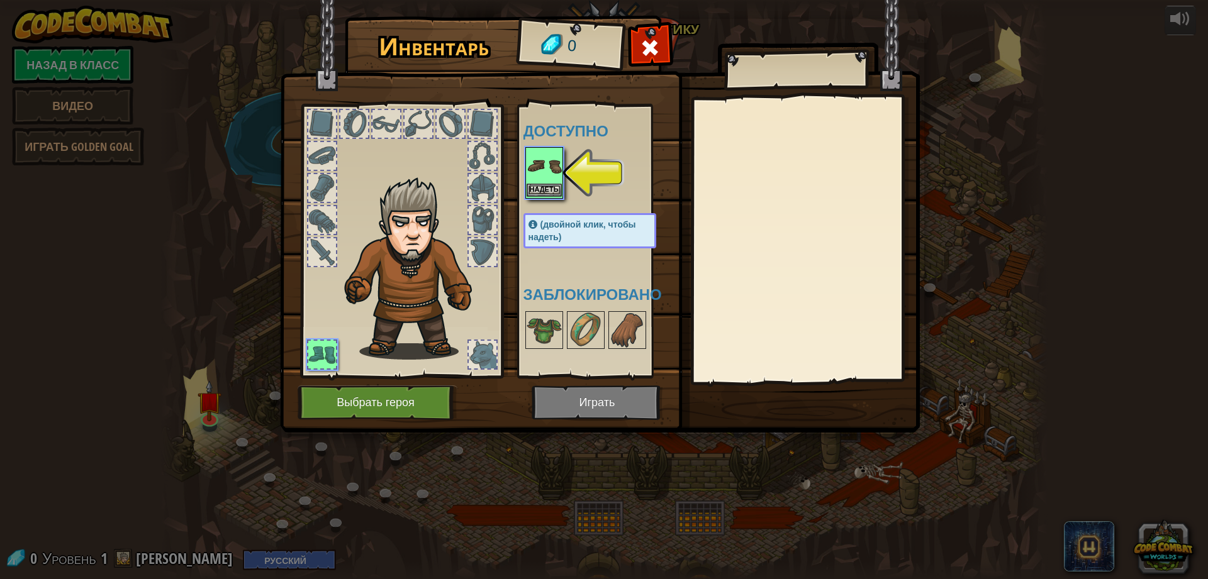
click at [545, 172] on img at bounding box center [543, 165] width 35 height 35
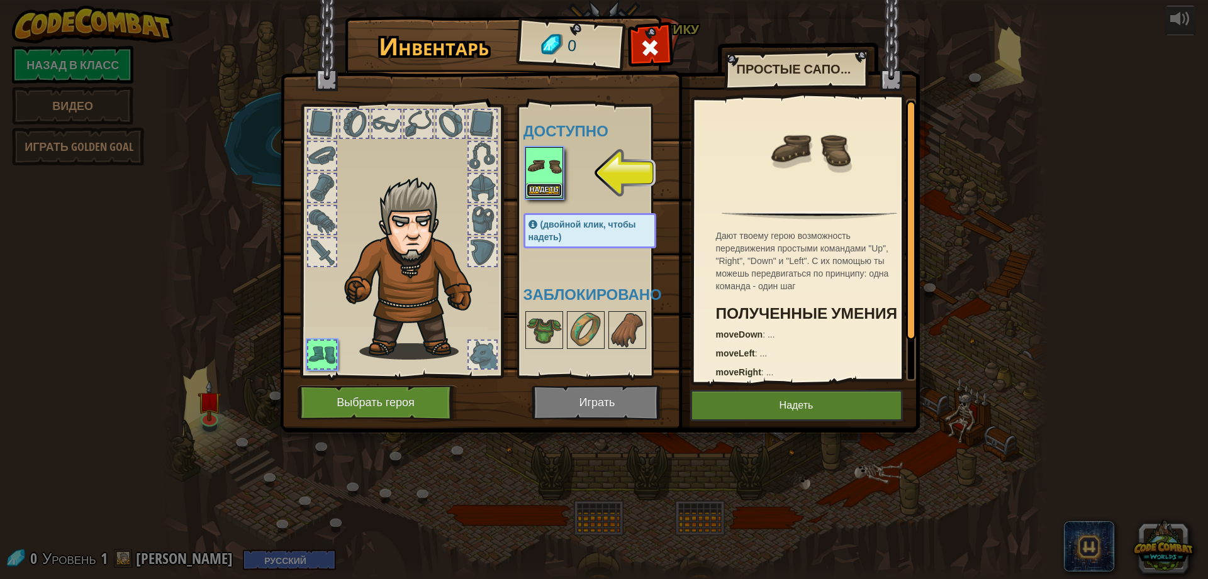
click at [547, 189] on button "Надеть" at bounding box center [543, 190] width 35 height 13
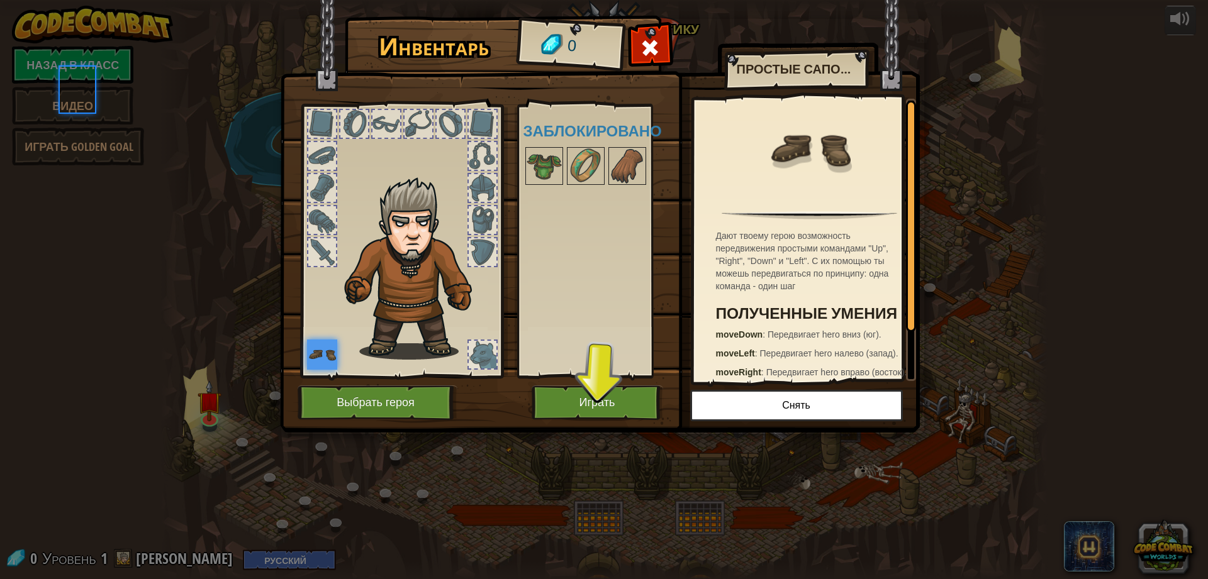
click at [757, 387] on img at bounding box center [600, 204] width 640 height 457
click at [612, 418] on button "Играть" at bounding box center [597, 403] width 131 height 35
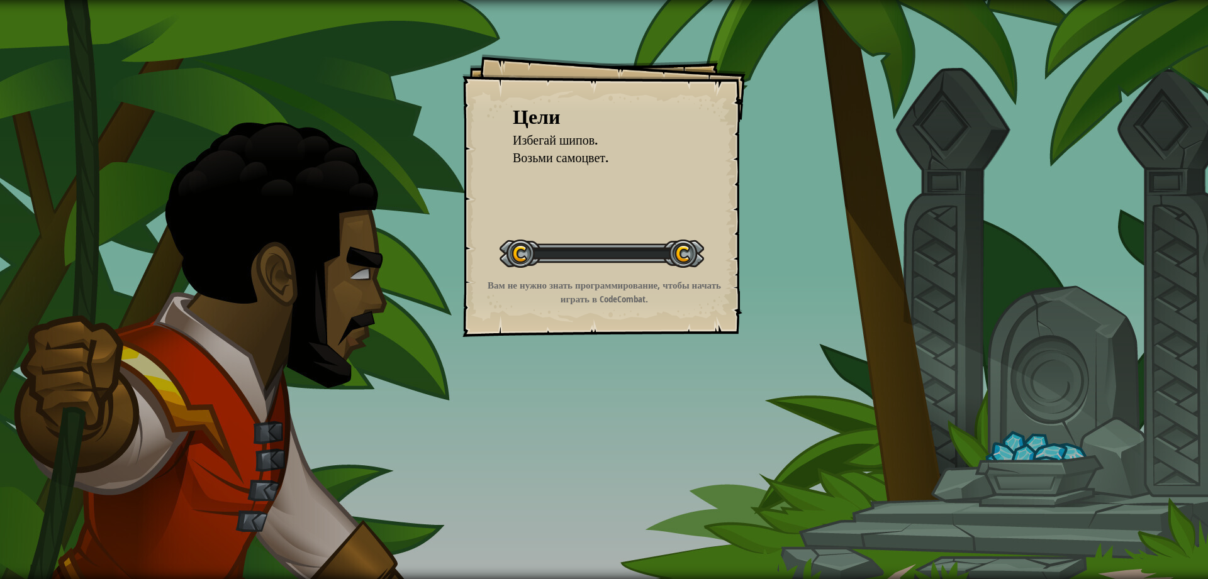
click at [613, 409] on div "Цели Избегай шипов. Возьми самоцвет. Начать уровень Ошибка загрузки с сервера Ч…" at bounding box center [604, 289] width 1208 height 579
drag, startPoint x: 613, startPoint y: 409, endPoint x: 617, endPoint y: 401, distance: 9.0
click at [616, 403] on div "Цели Избегай шипов. Возьми самоцвет. Начать уровень Ошибка загрузки с сервера Ч…" at bounding box center [604, 289] width 1208 height 579
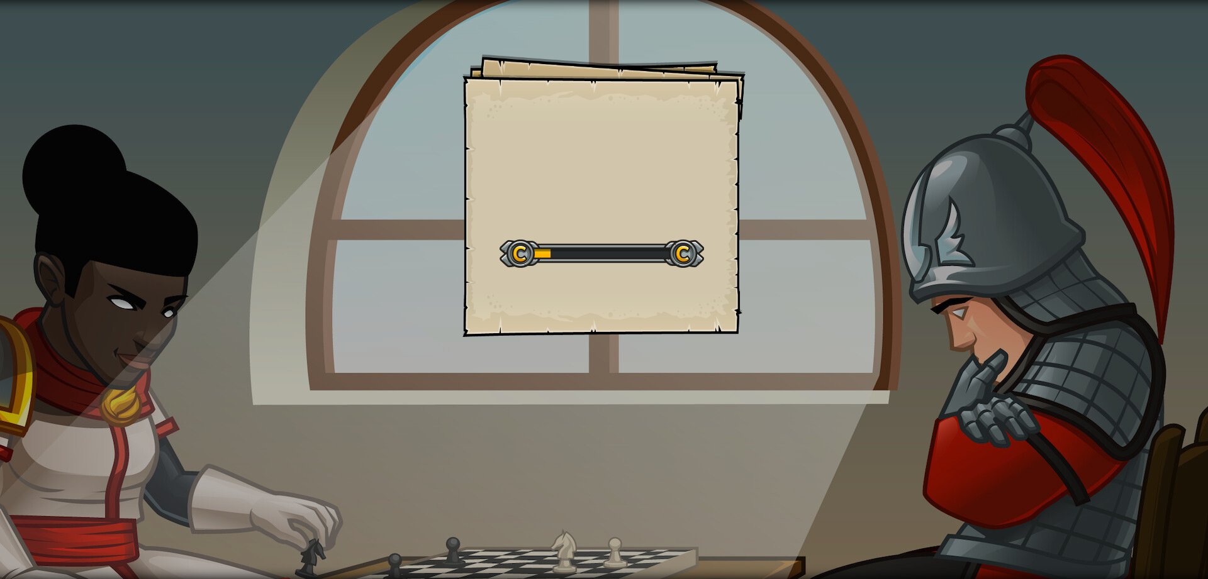
click at [559, 365] on div "Goals Start Level Ошибка загрузки с сервера Чтобы пройти этот уровень, нужна по…" at bounding box center [604, 289] width 1208 height 579
